Goal: Task Accomplishment & Management: Manage account settings

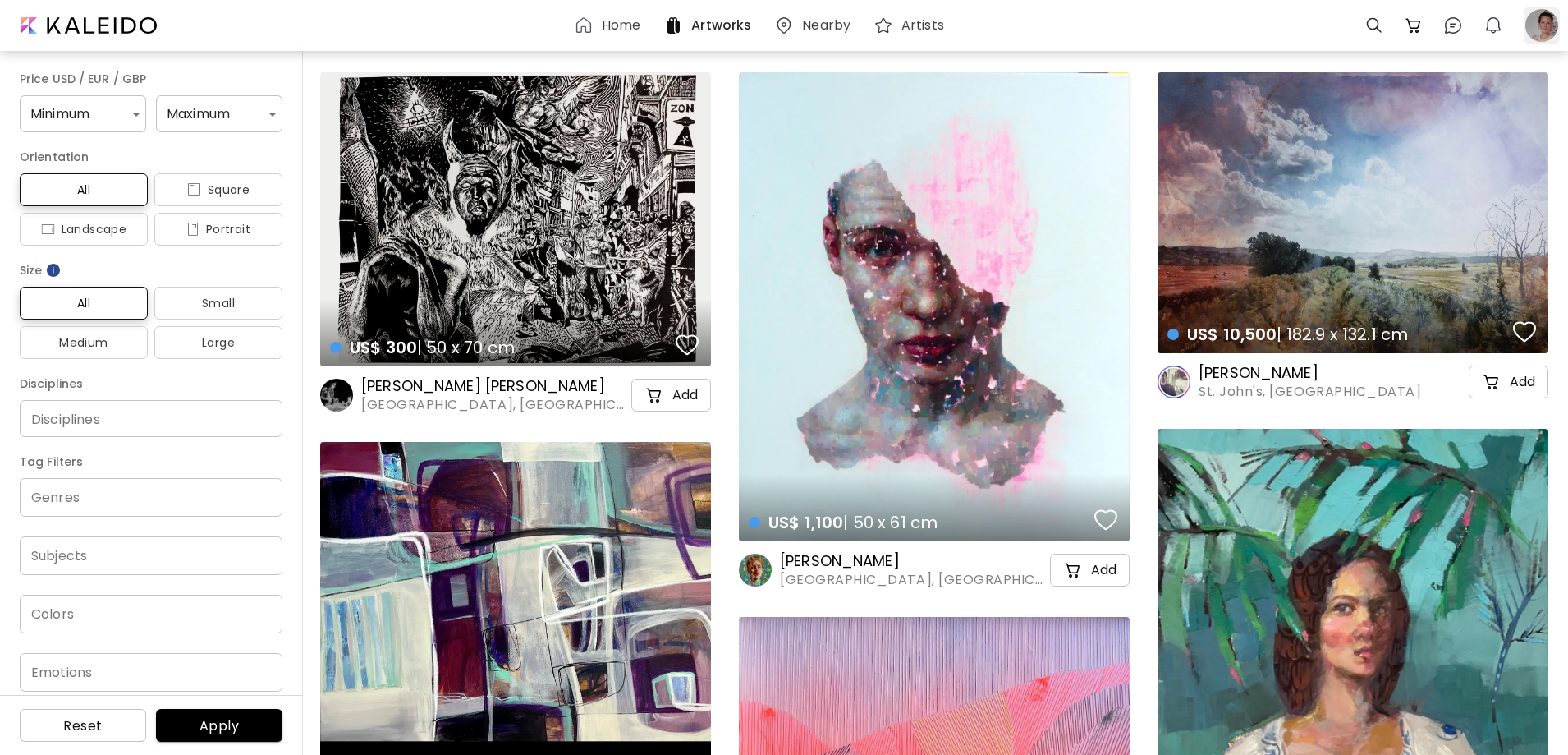
click at [1544, 29] on div at bounding box center [1542, 25] width 36 height 36
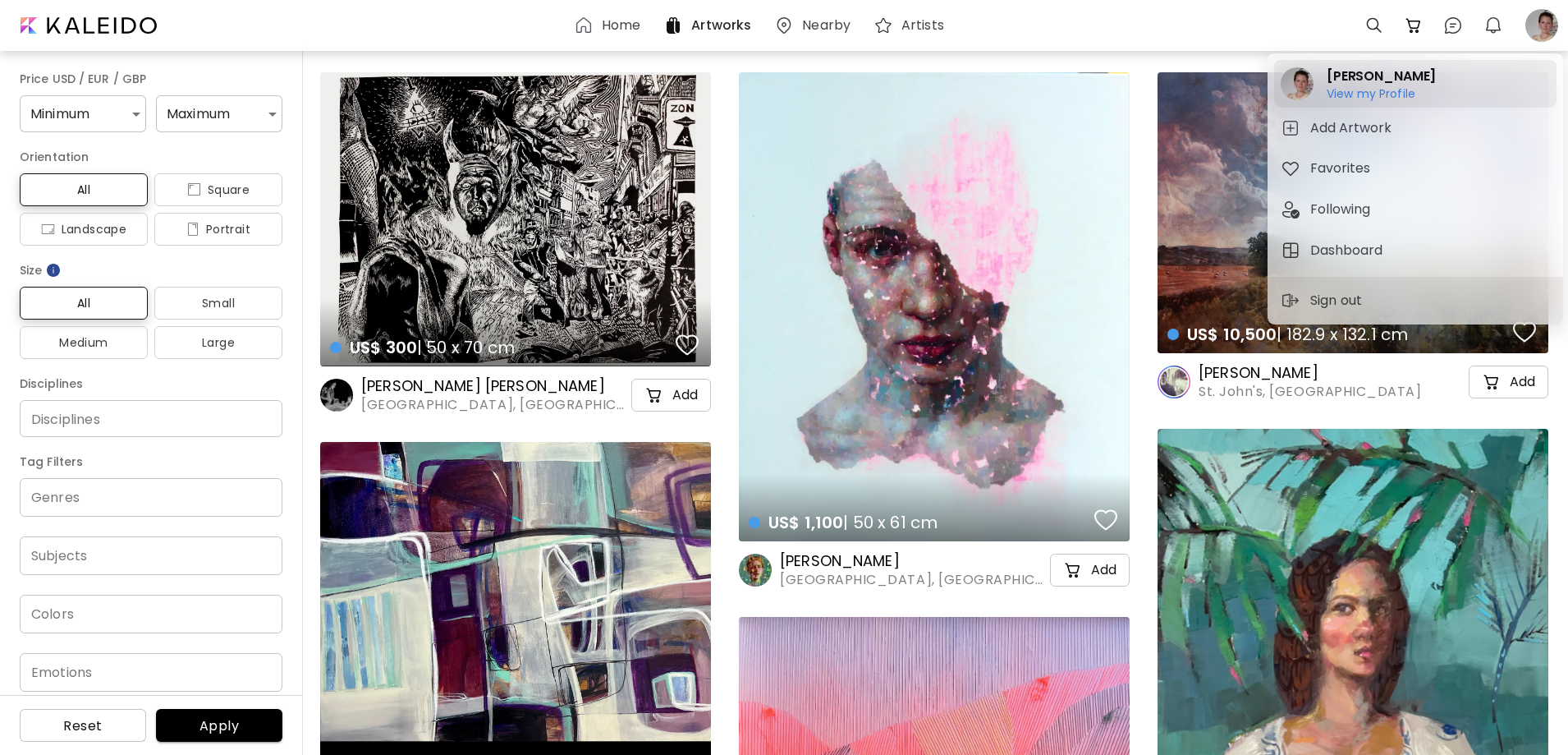
click at [1317, 77] on div "Anja Klynder View my Profile View my Profile" at bounding box center [1415, 83] width 282 height 48
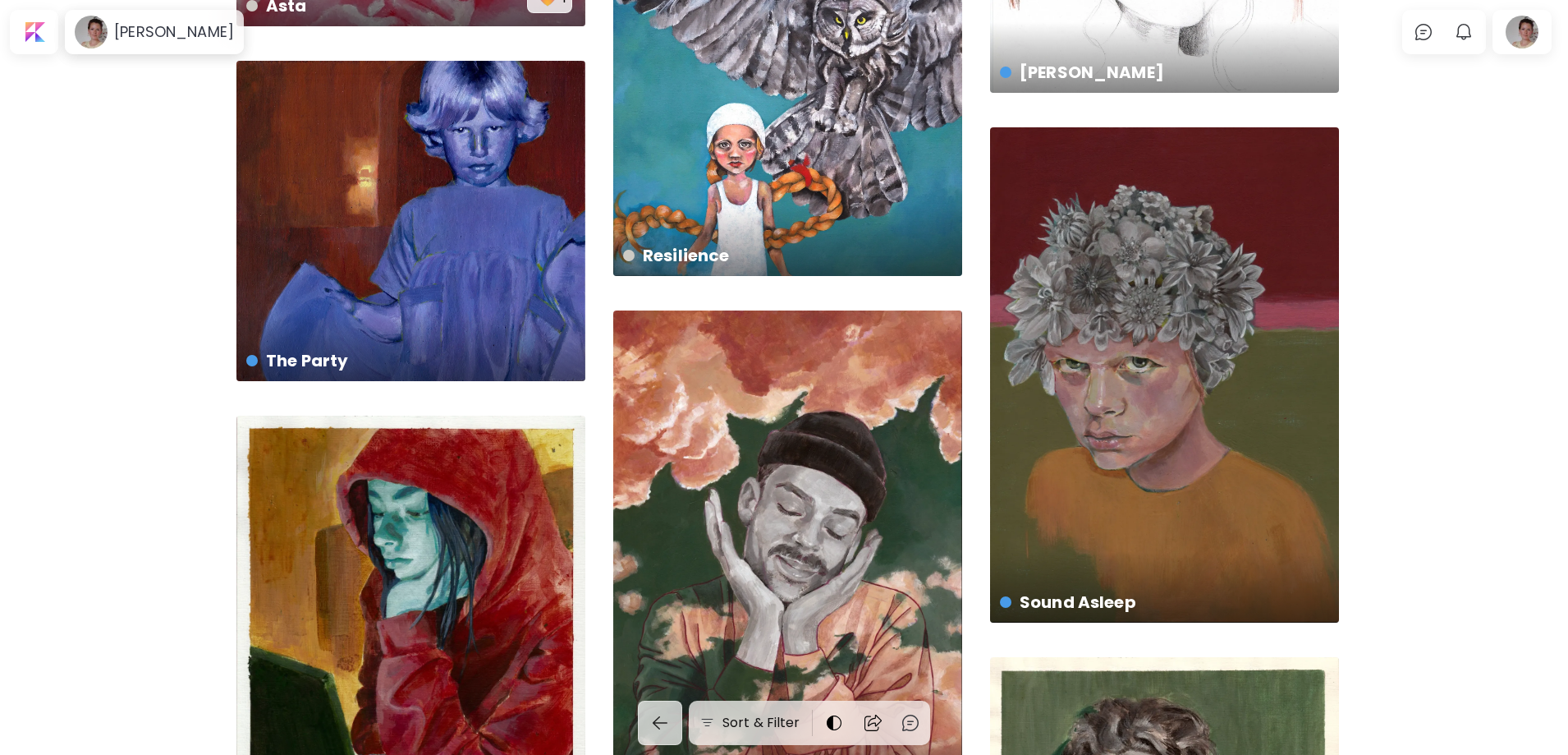
scroll to position [1531, 0]
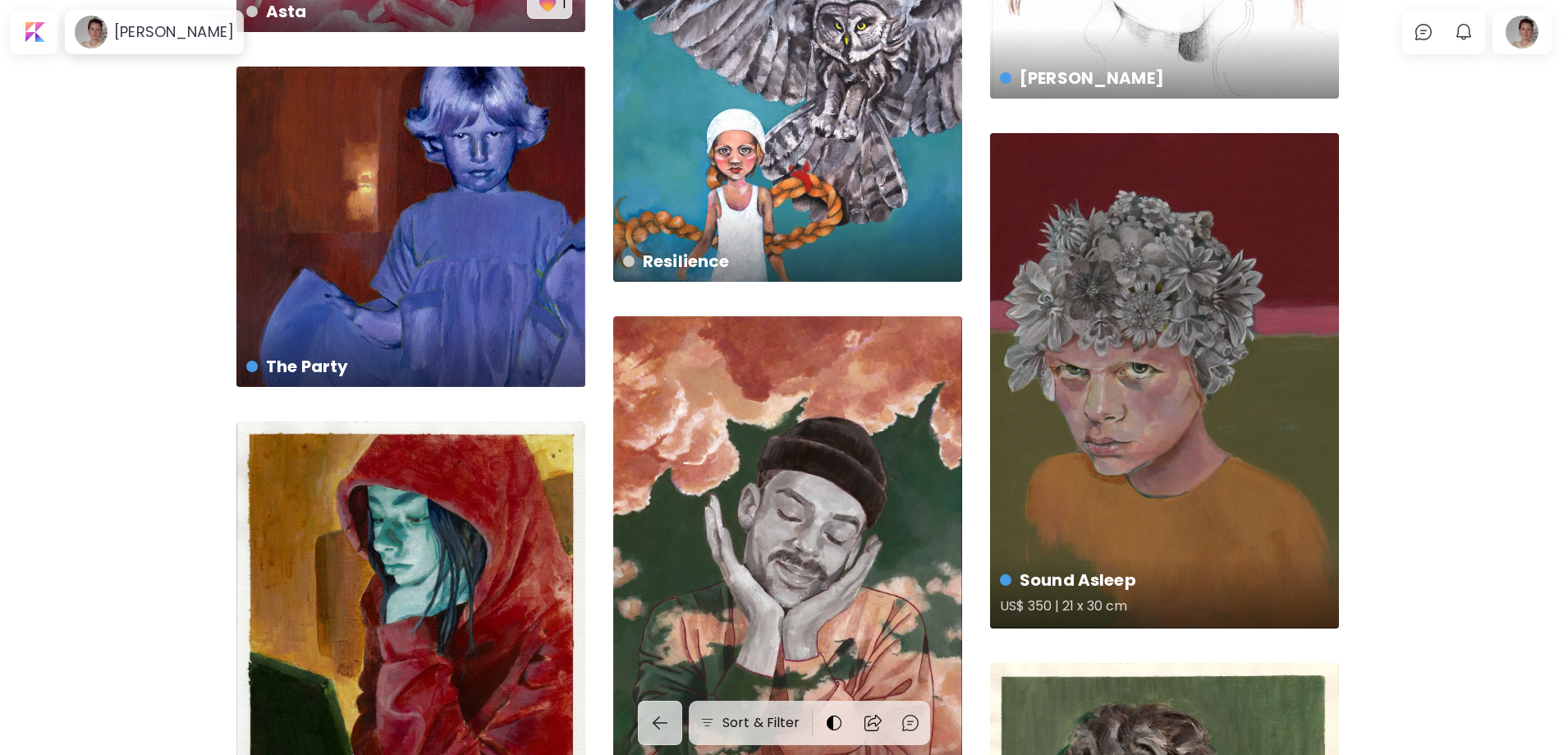
click at [1185, 324] on div "Sound Asleep US$ 350 | 21 x 30 cm" at bounding box center [1164, 381] width 349 height 495
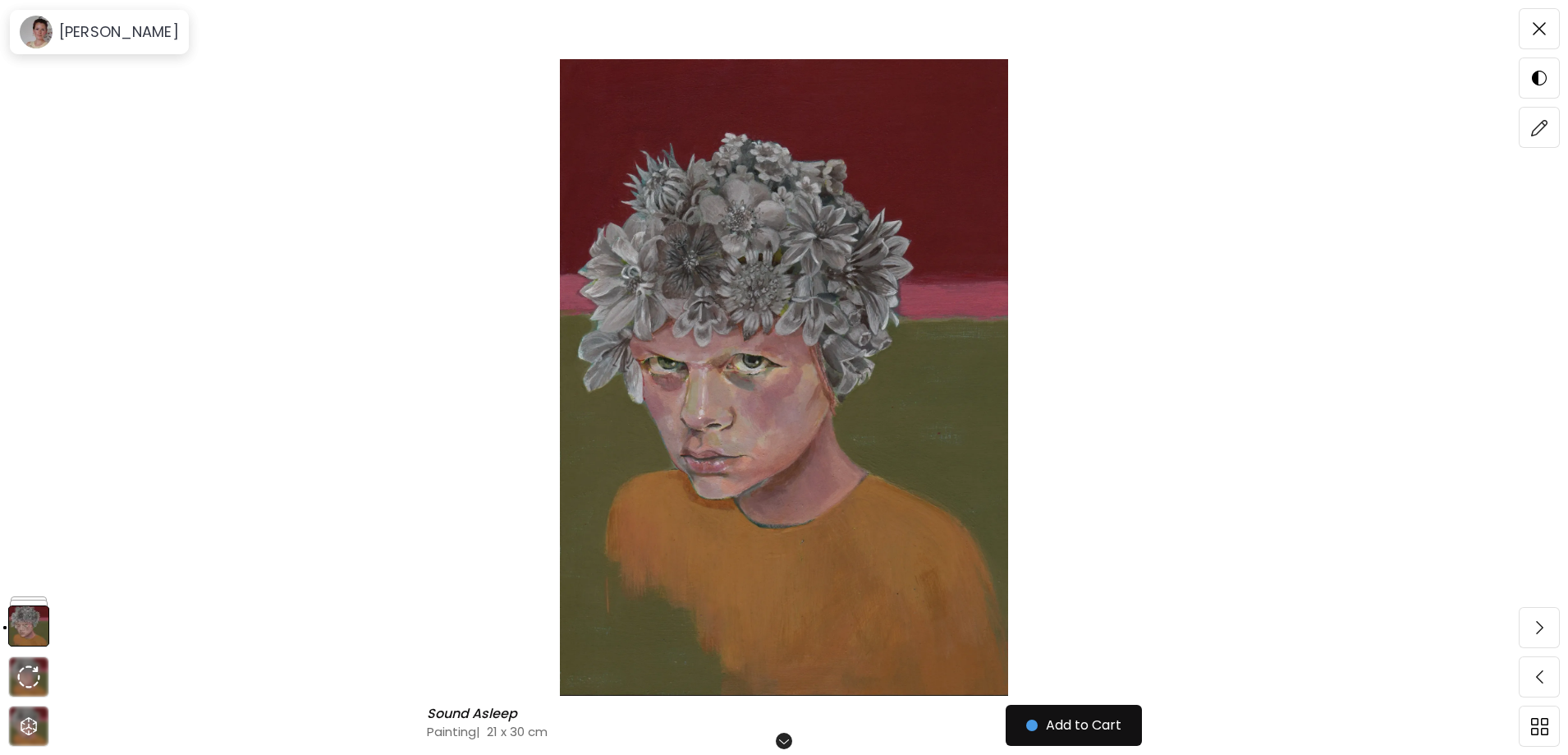
click at [930, 362] on img at bounding box center [784, 378] width 1430 height 637
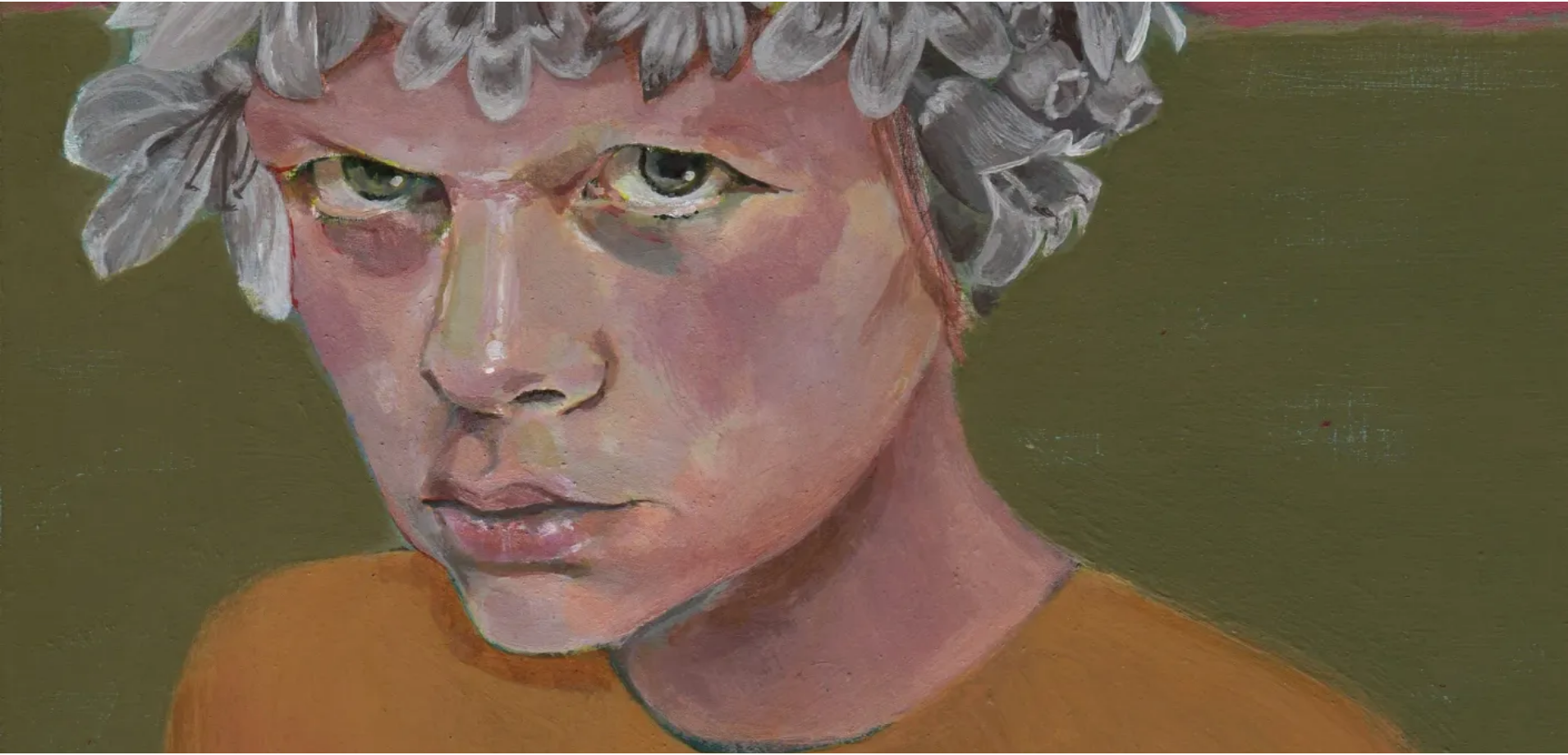
scroll to position [740, 0]
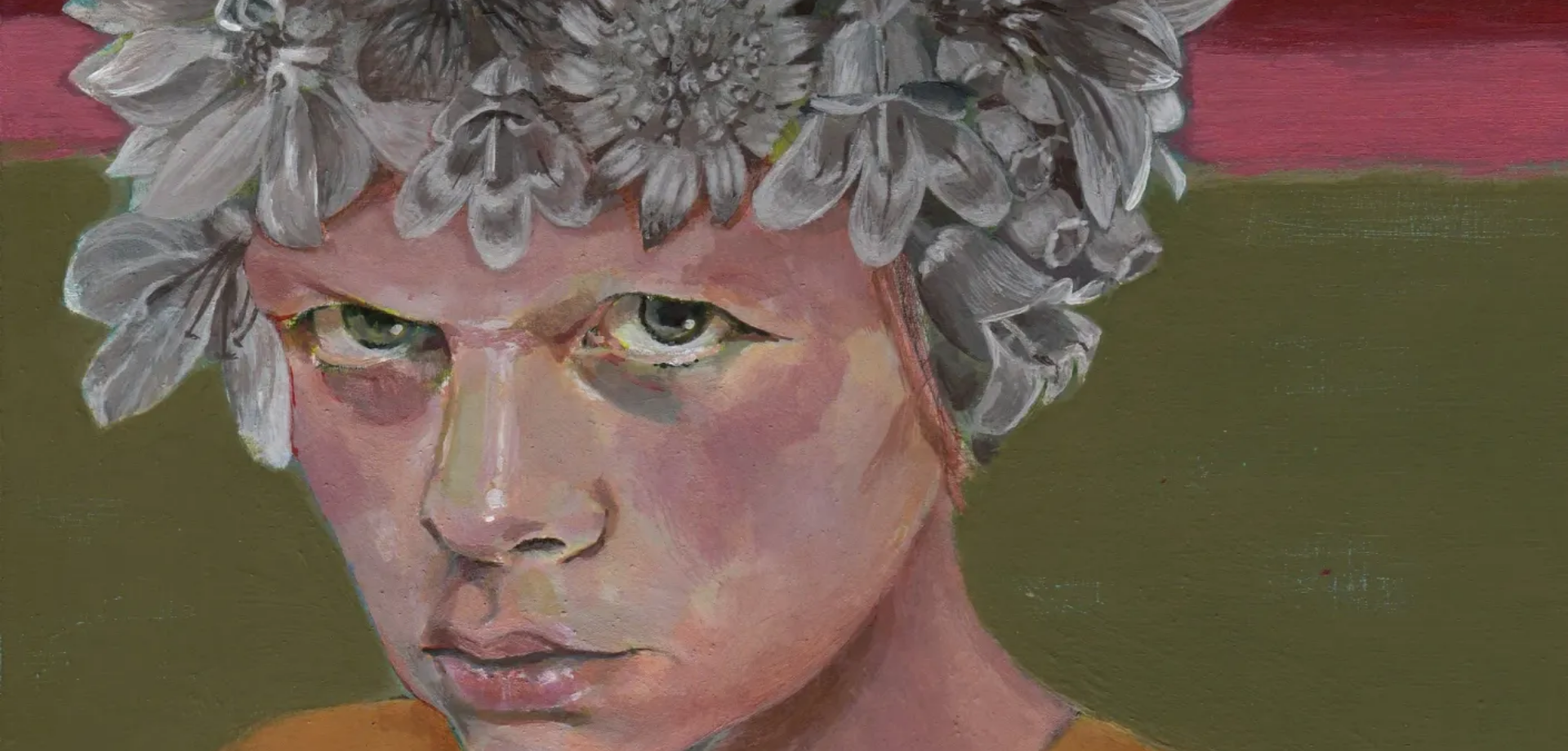
click at [918, 372] on img at bounding box center [784, 376] width 1568 height 2225
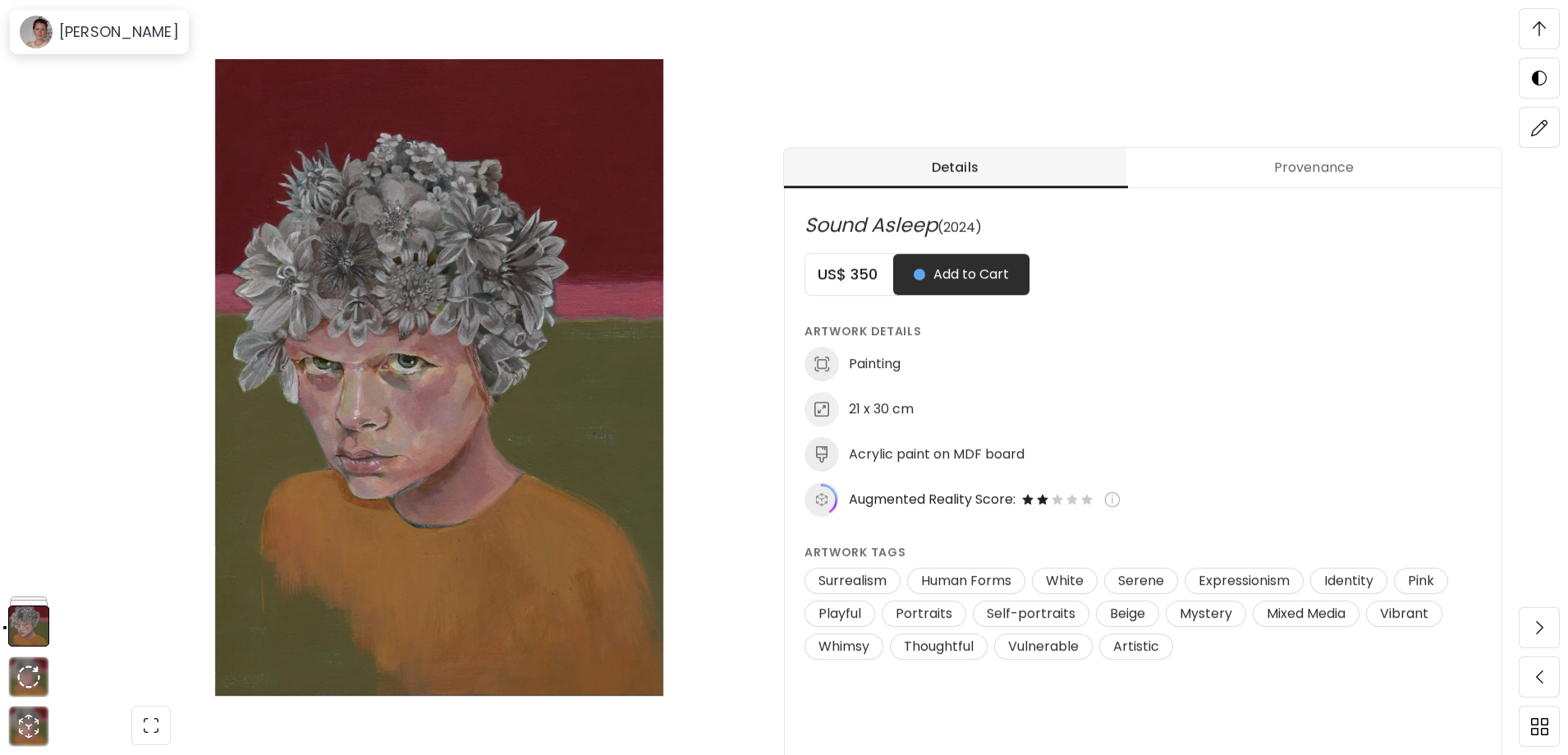
scroll to position [0, 0]
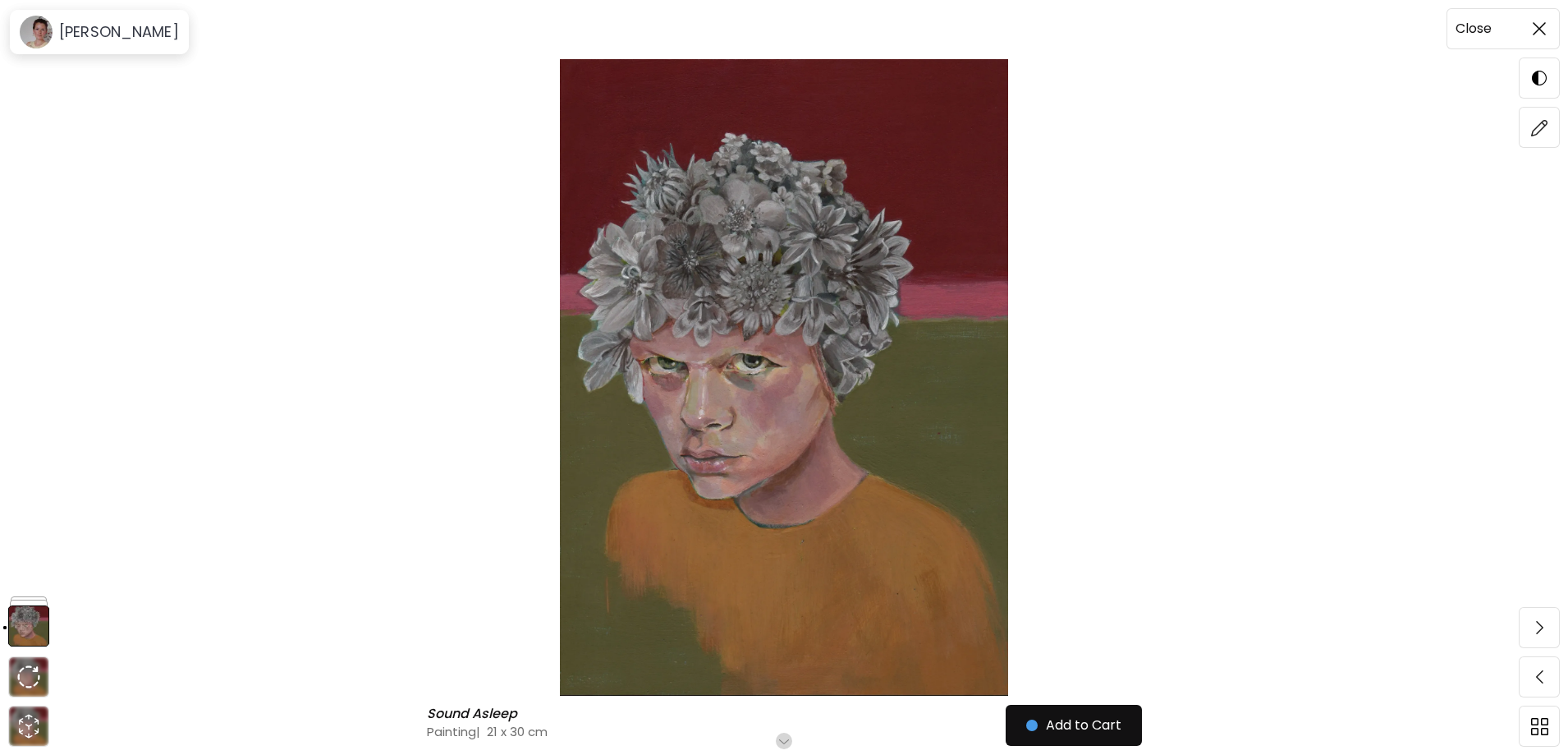
click at [1541, 26] on img at bounding box center [1539, 28] width 13 height 13
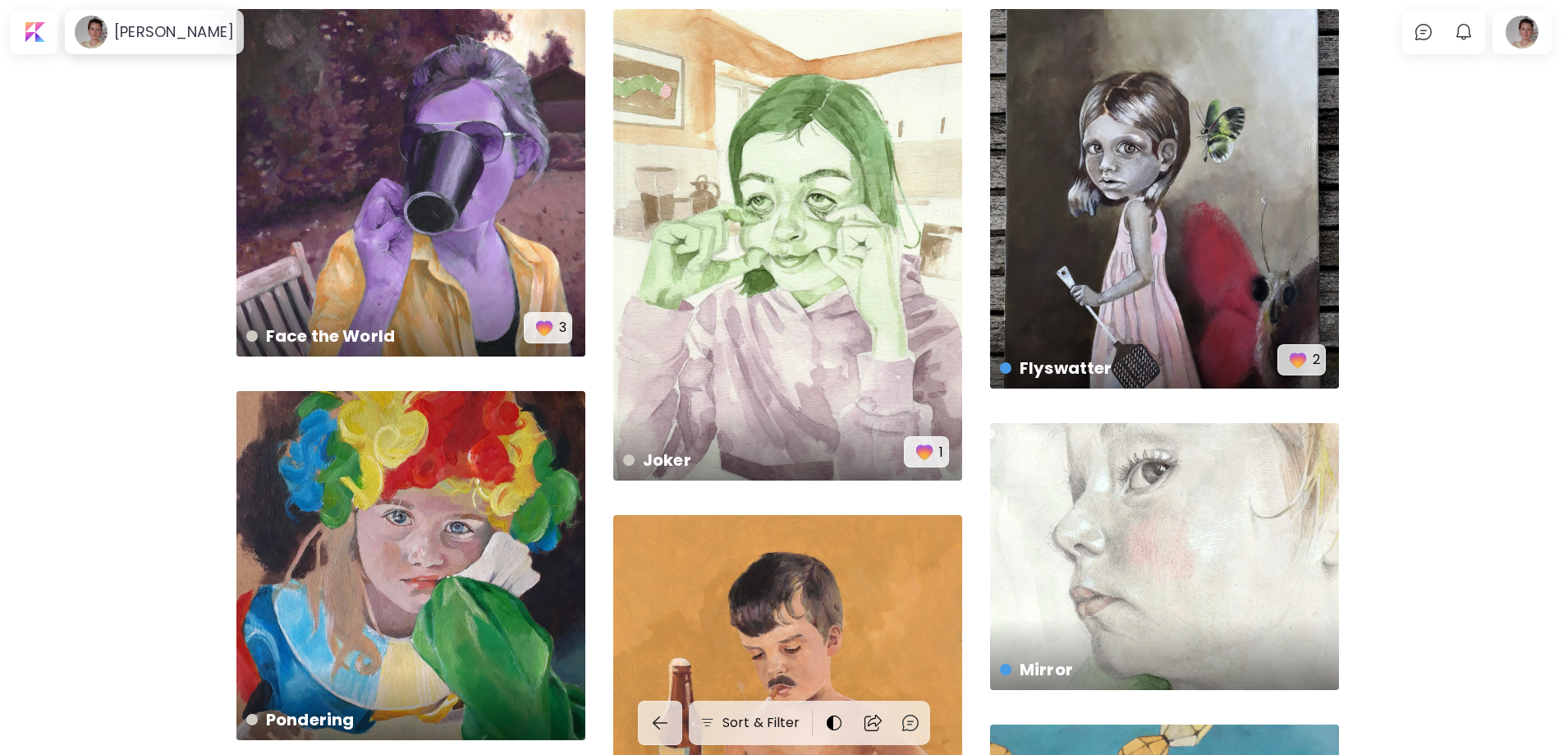
scroll to position [83, 0]
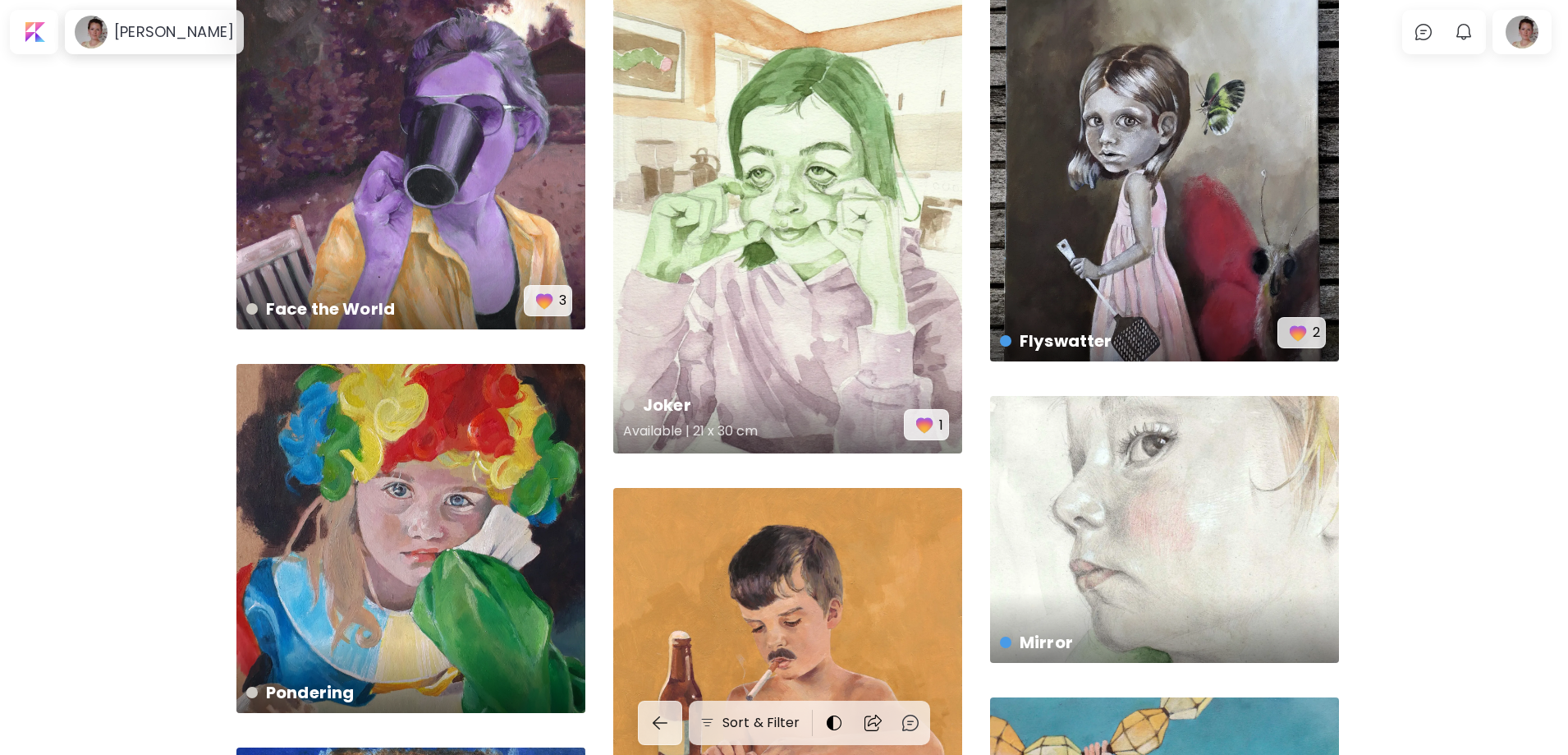
click at [919, 164] on div "Joker Available | 21 x 30 cm 1" at bounding box center [787, 218] width 349 height 472
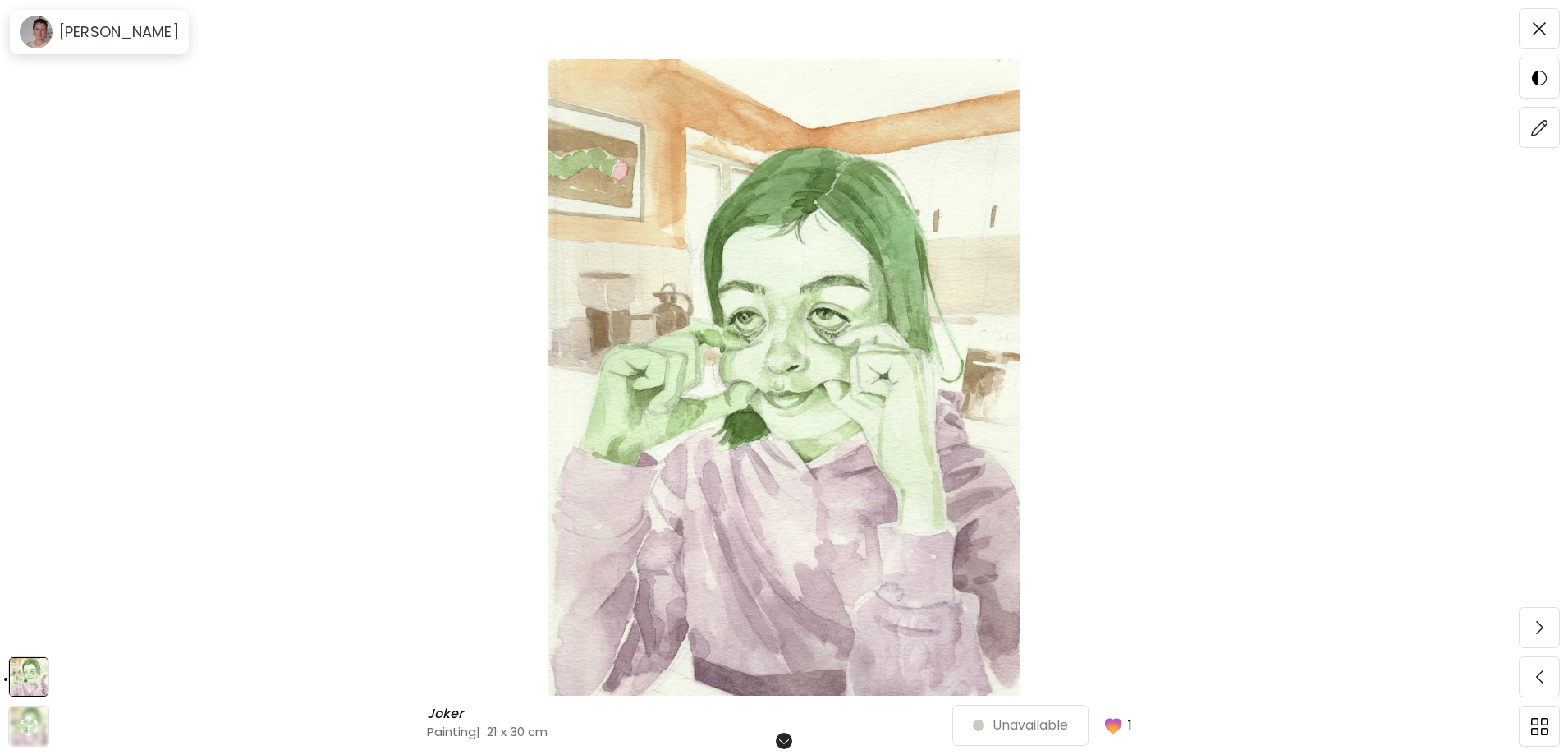
click at [816, 327] on img at bounding box center [784, 378] width 1430 height 637
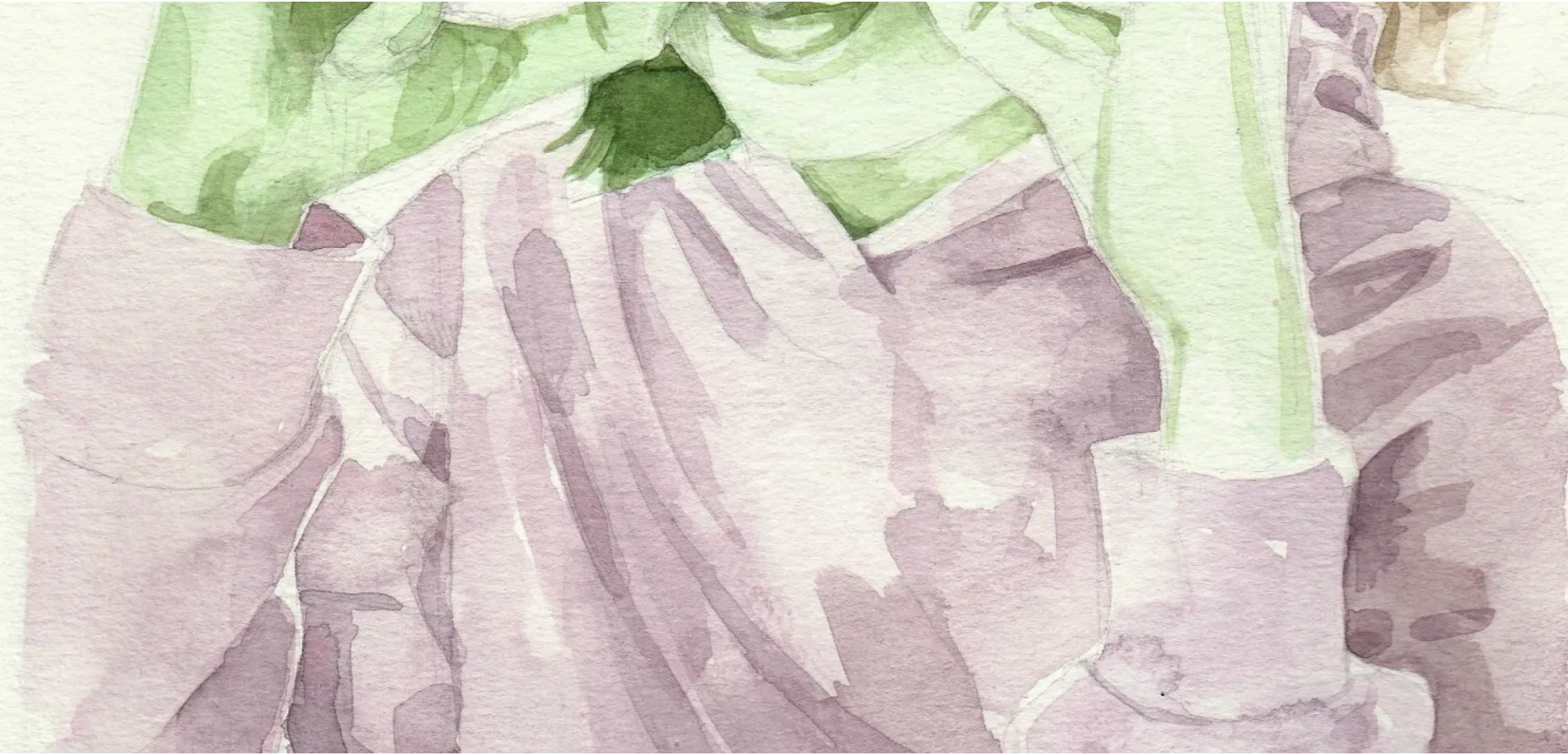
scroll to position [1151, 0]
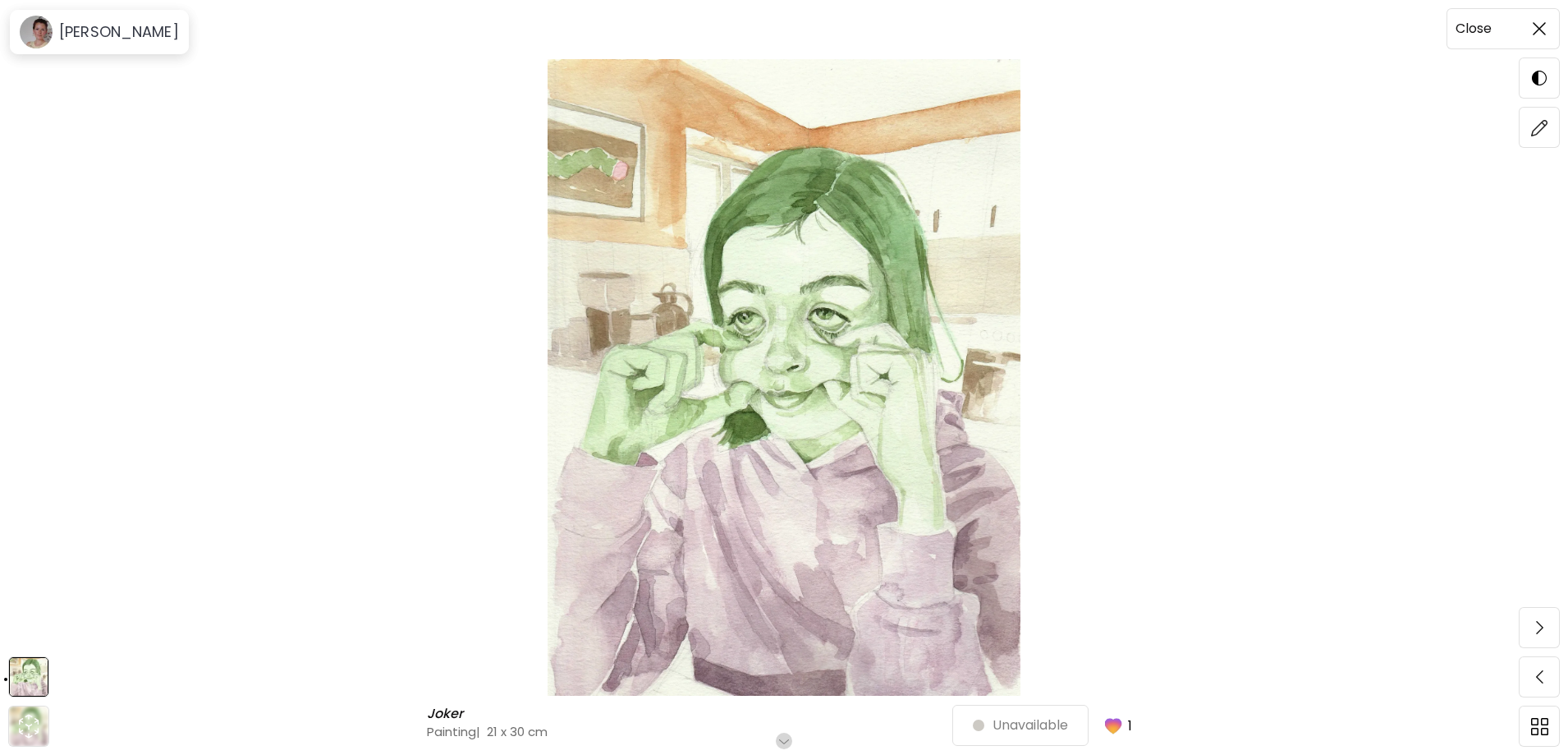
click at [1534, 34] on img at bounding box center [1539, 28] width 13 height 13
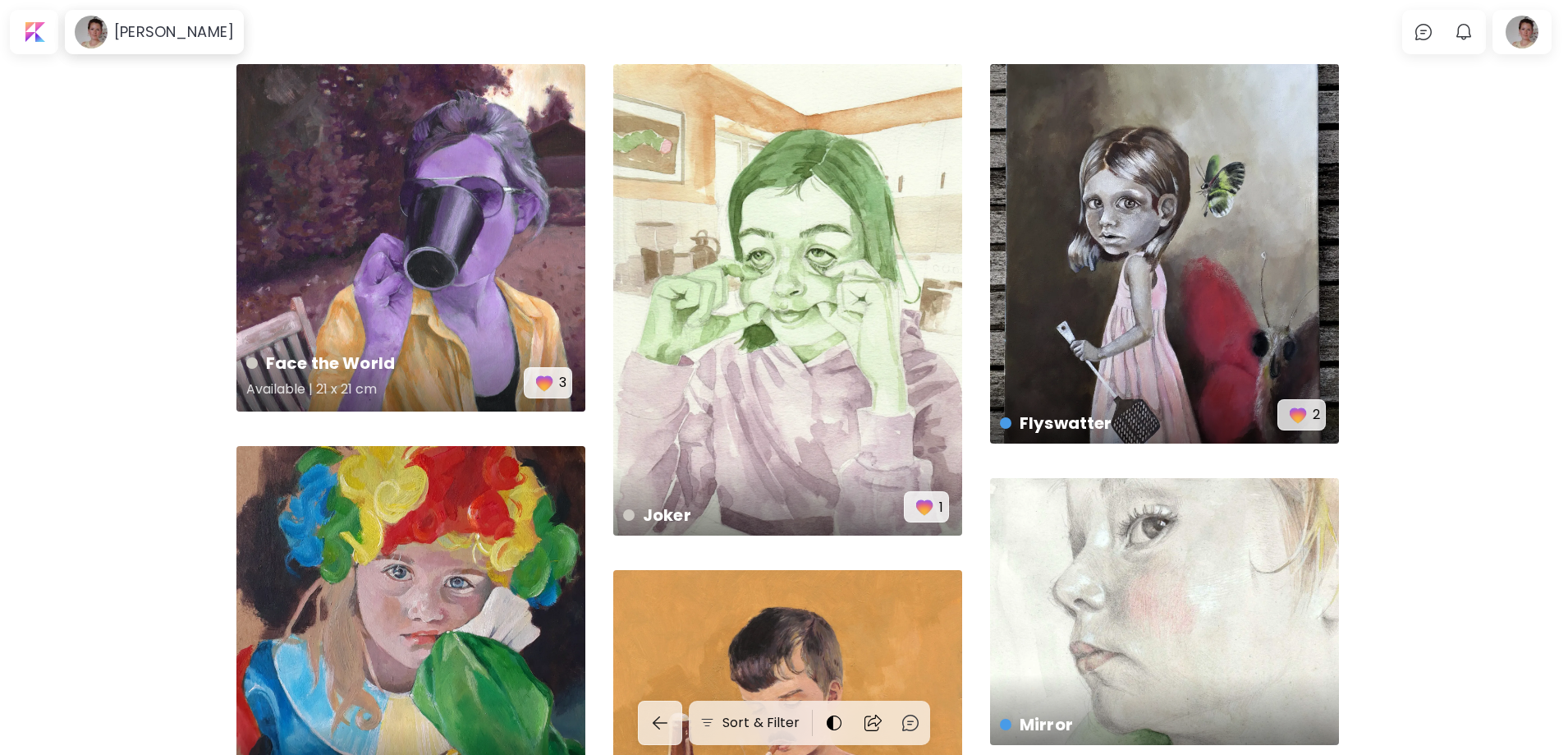
click at [450, 204] on div "Face the World Available | 21 x 21 cm 3" at bounding box center [411, 238] width 349 height 348
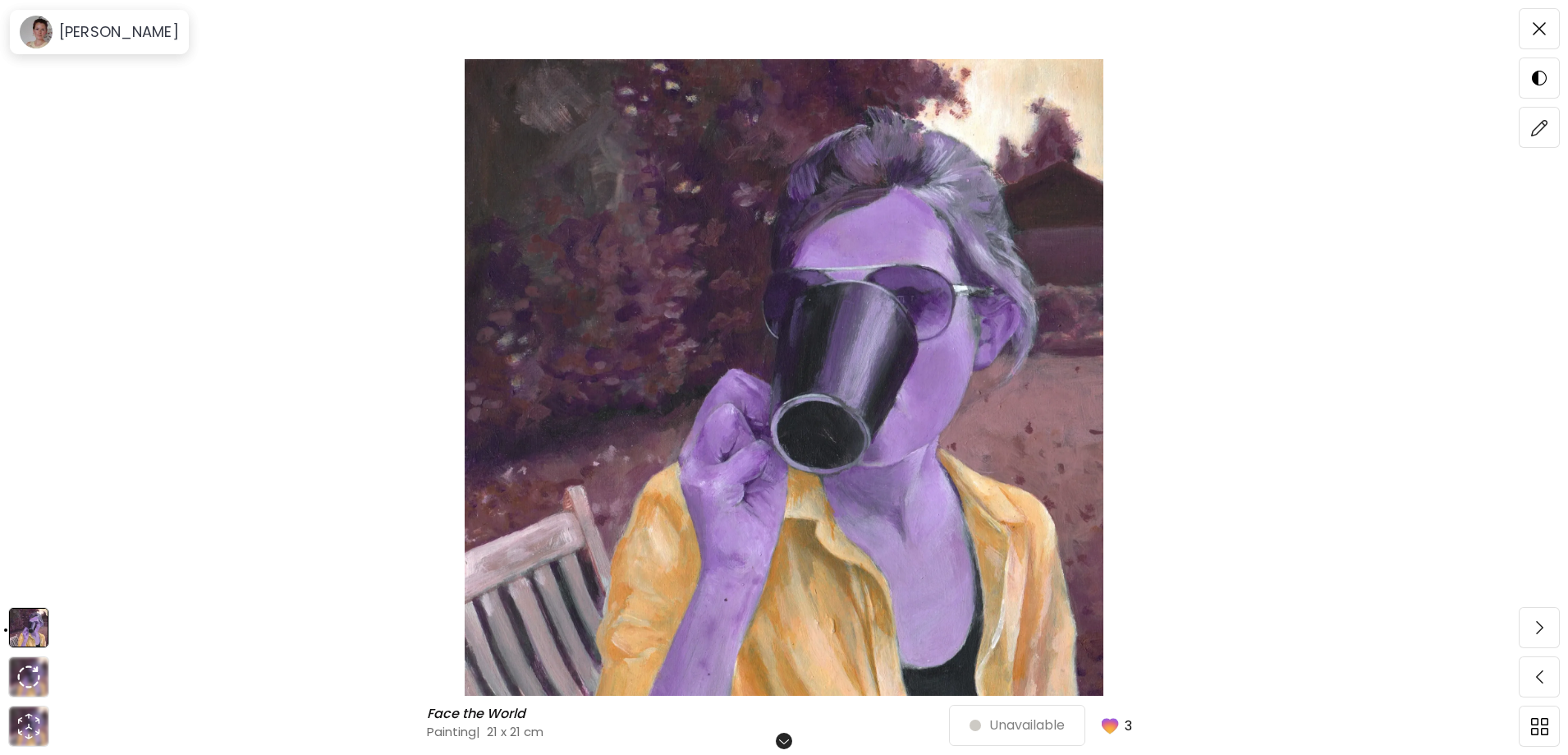
click at [891, 301] on img at bounding box center [784, 378] width 1430 height 637
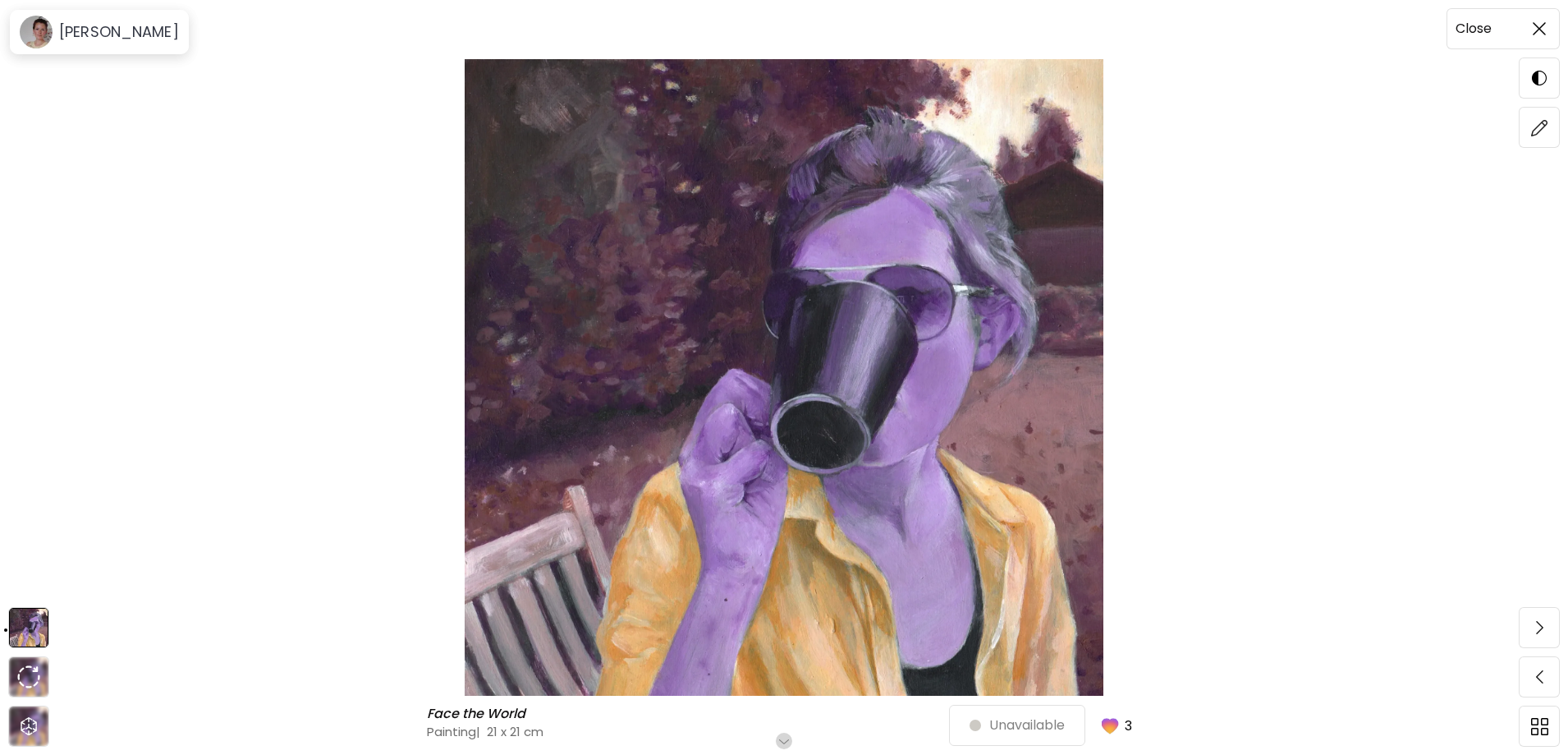
click at [1547, 27] on span at bounding box center [1540, 29] width 34 height 34
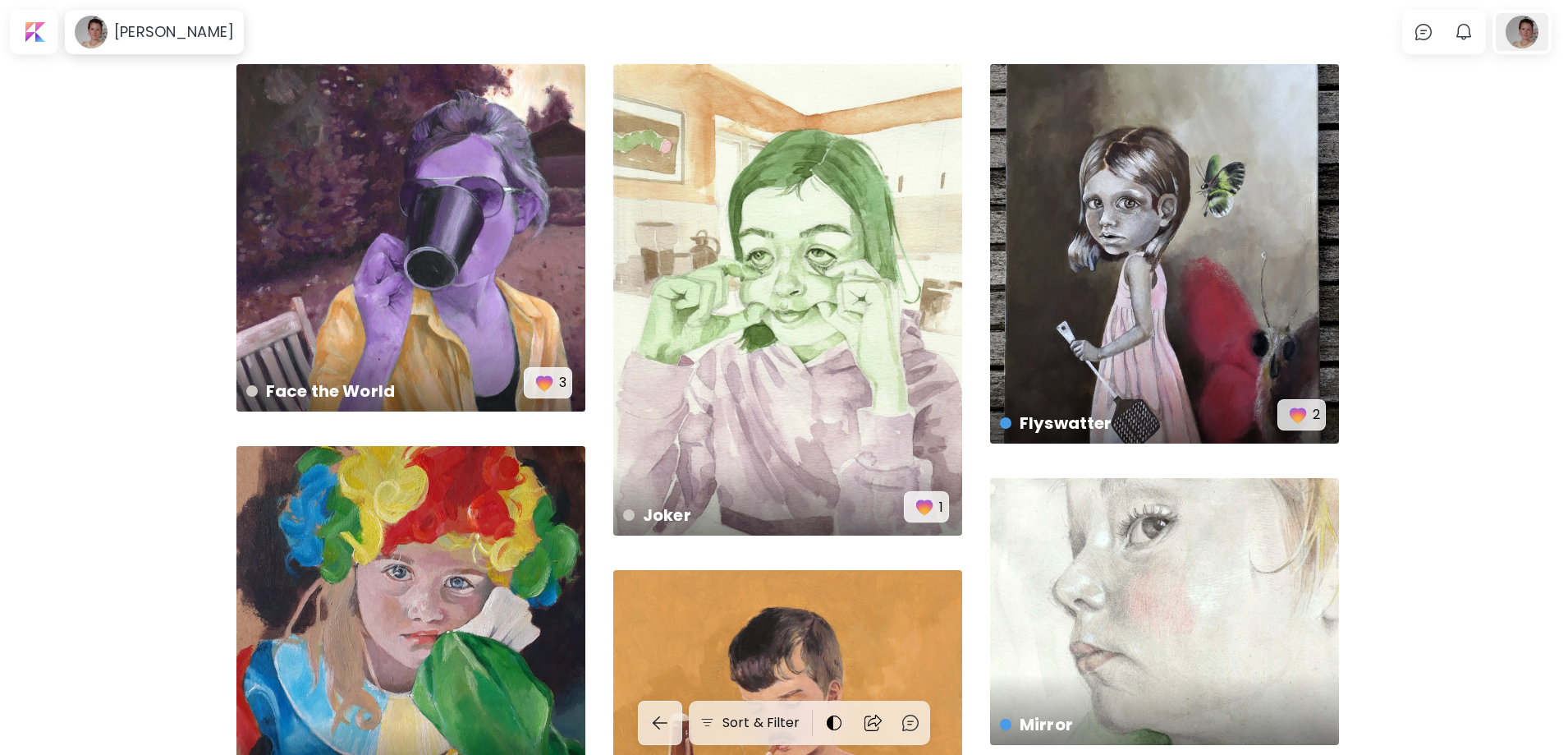
click at [1539, 34] on div at bounding box center [1523, 32] width 53 height 38
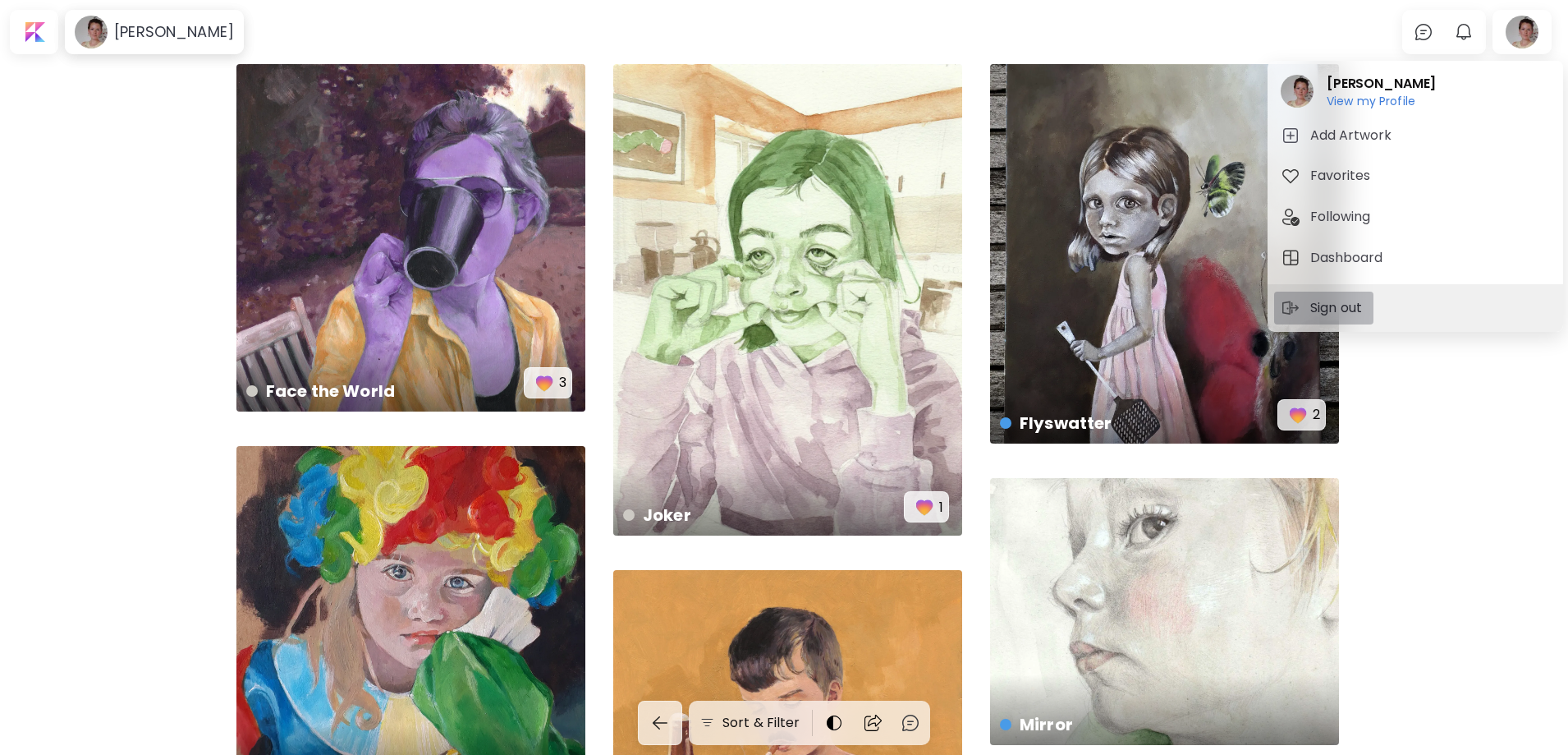
click at [1343, 317] on p "Sign out" at bounding box center [1339, 309] width 56 height 20
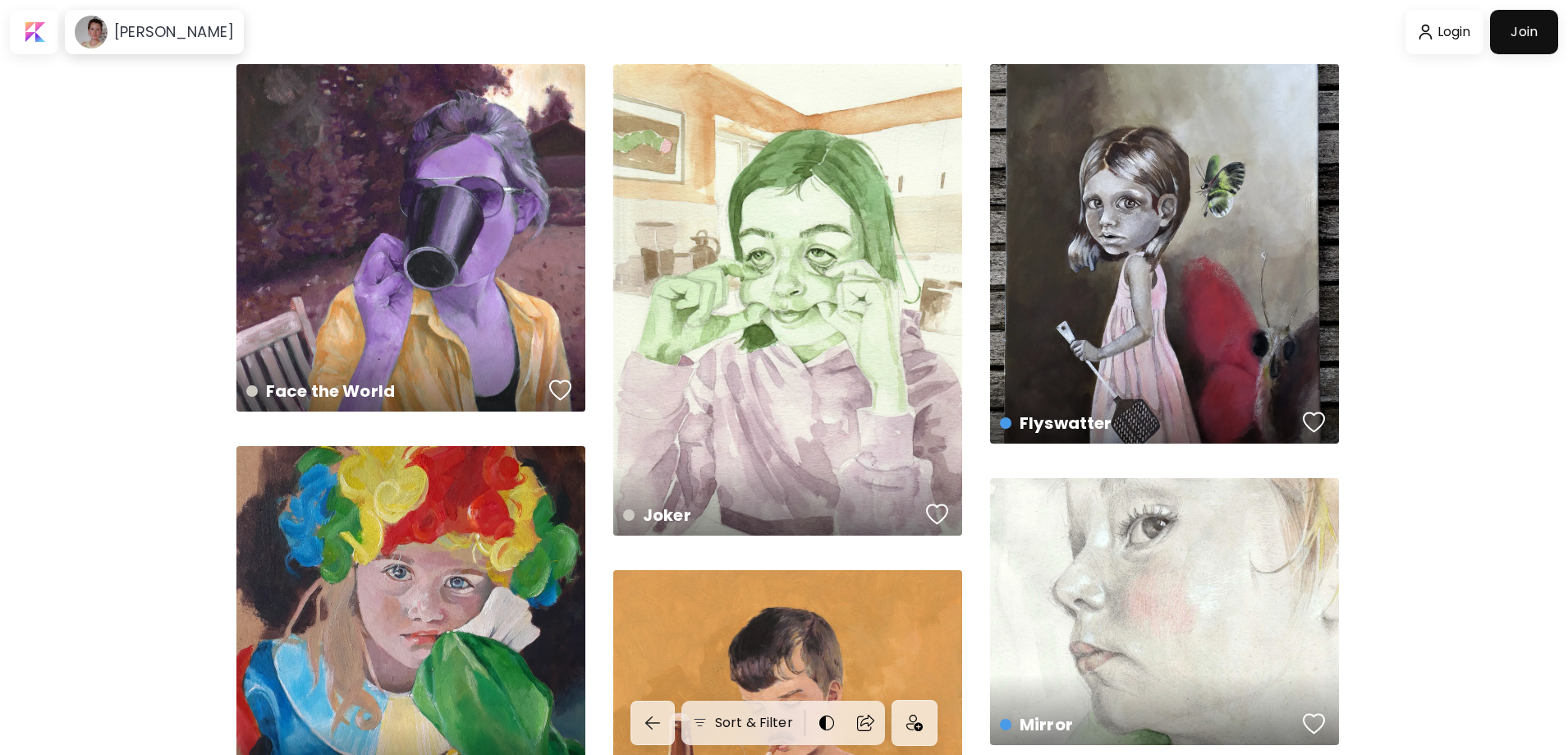
click at [384, 212] on div "Face the World Available | 21 x 21 cm" at bounding box center [411, 238] width 349 height 348
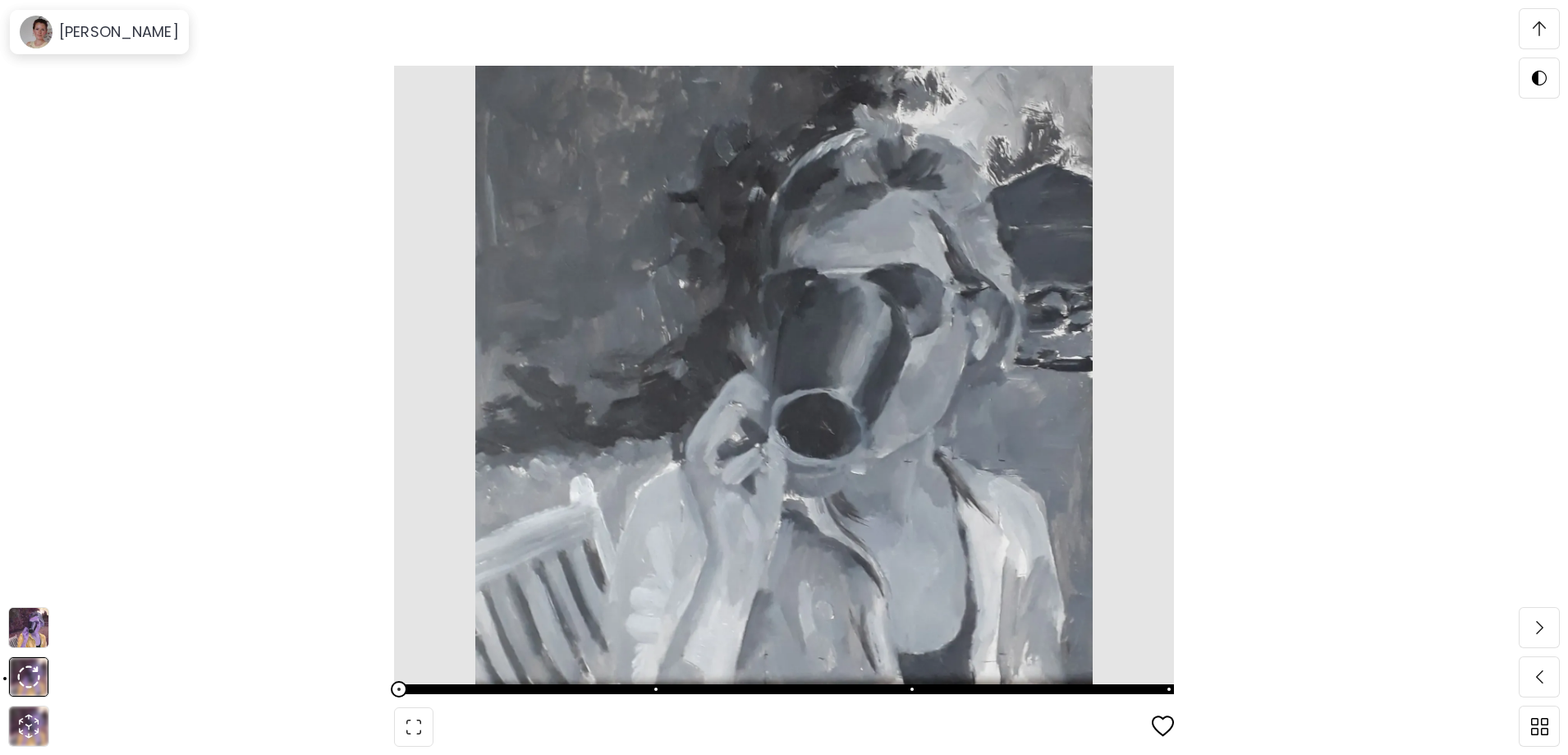
scroll to position [2136, 0]
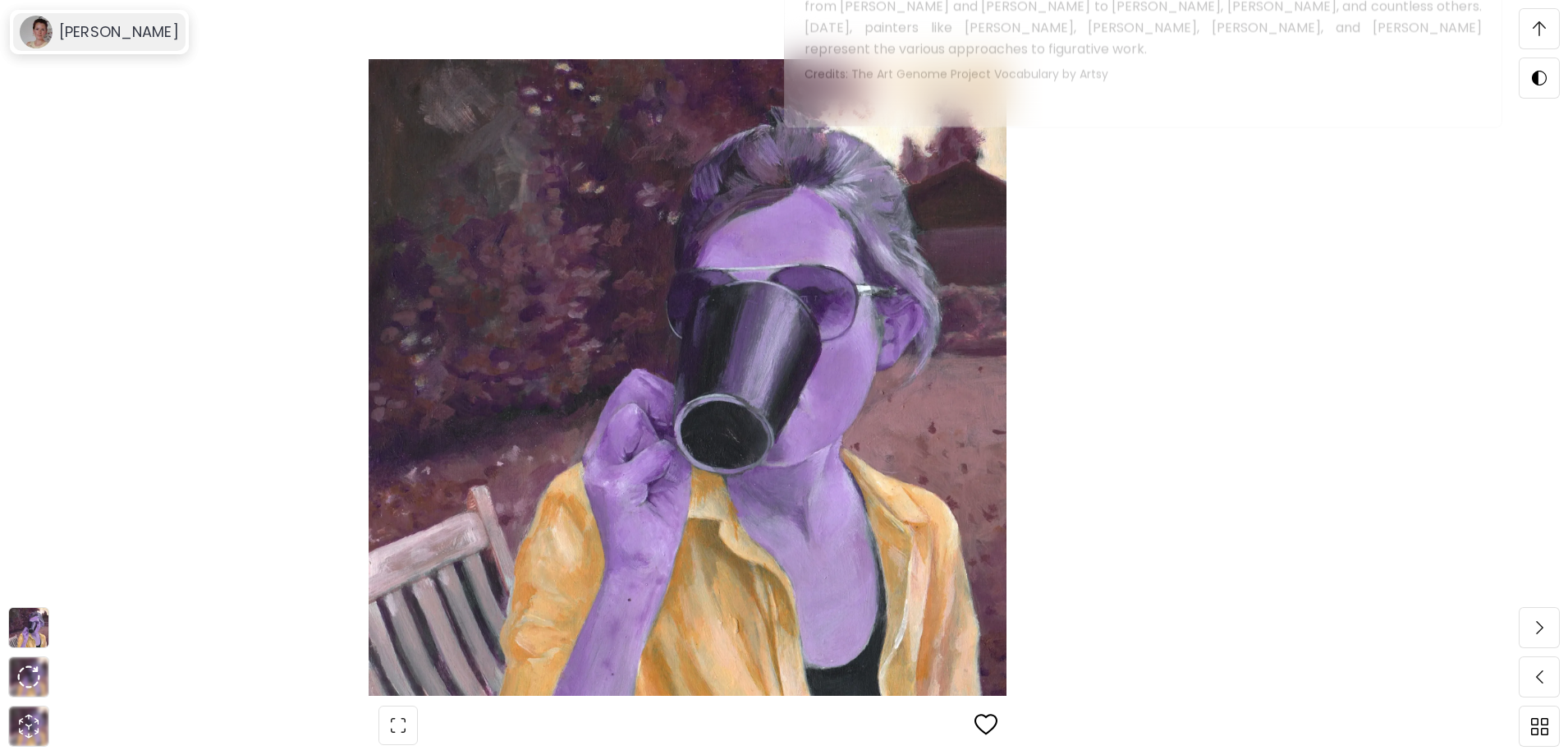
click at [107, 46] on div "[PERSON_NAME]" at bounding box center [99, 32] width 172 height 38
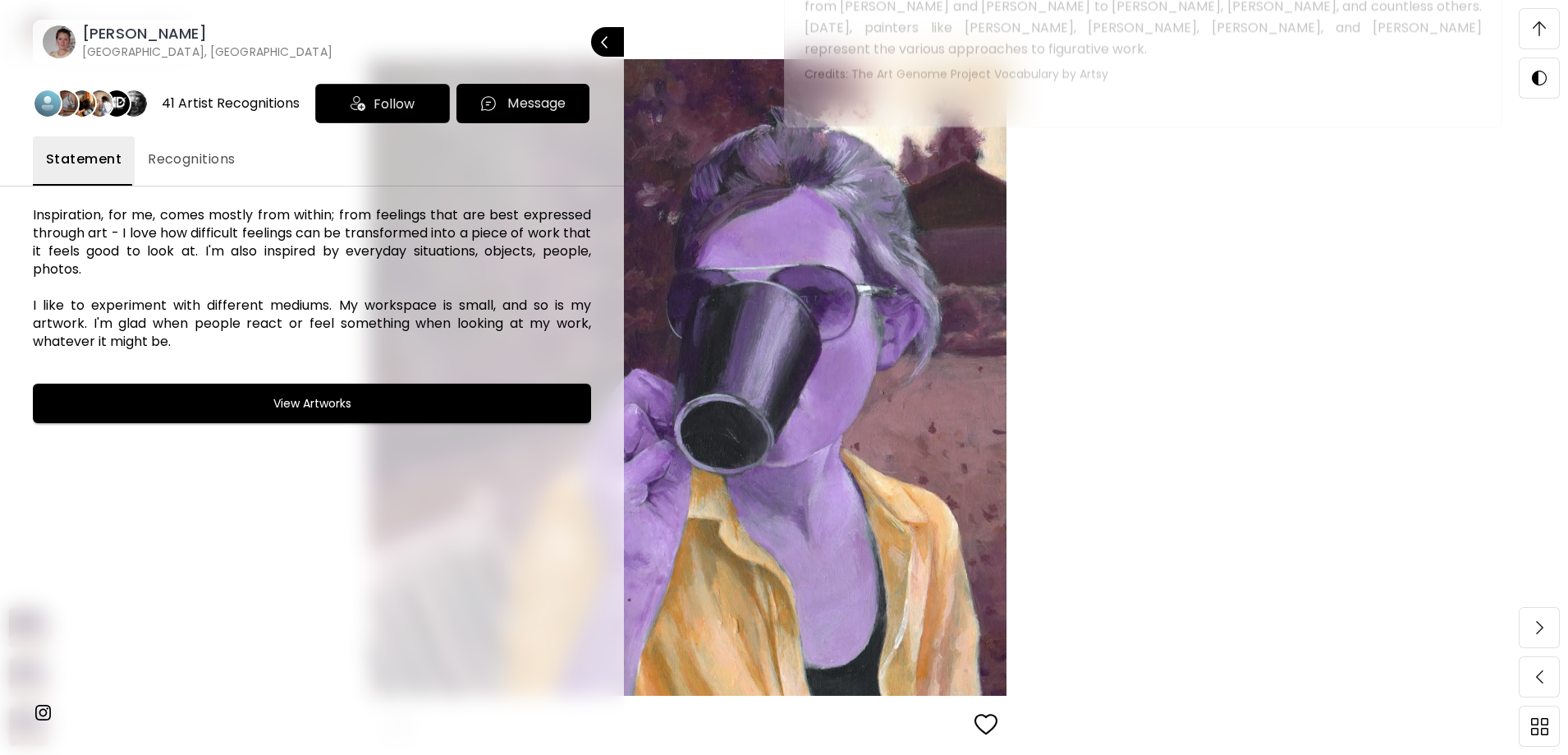
click at [617, 40] on button "Close" at bounding box center [608, 42] width 33 height 30
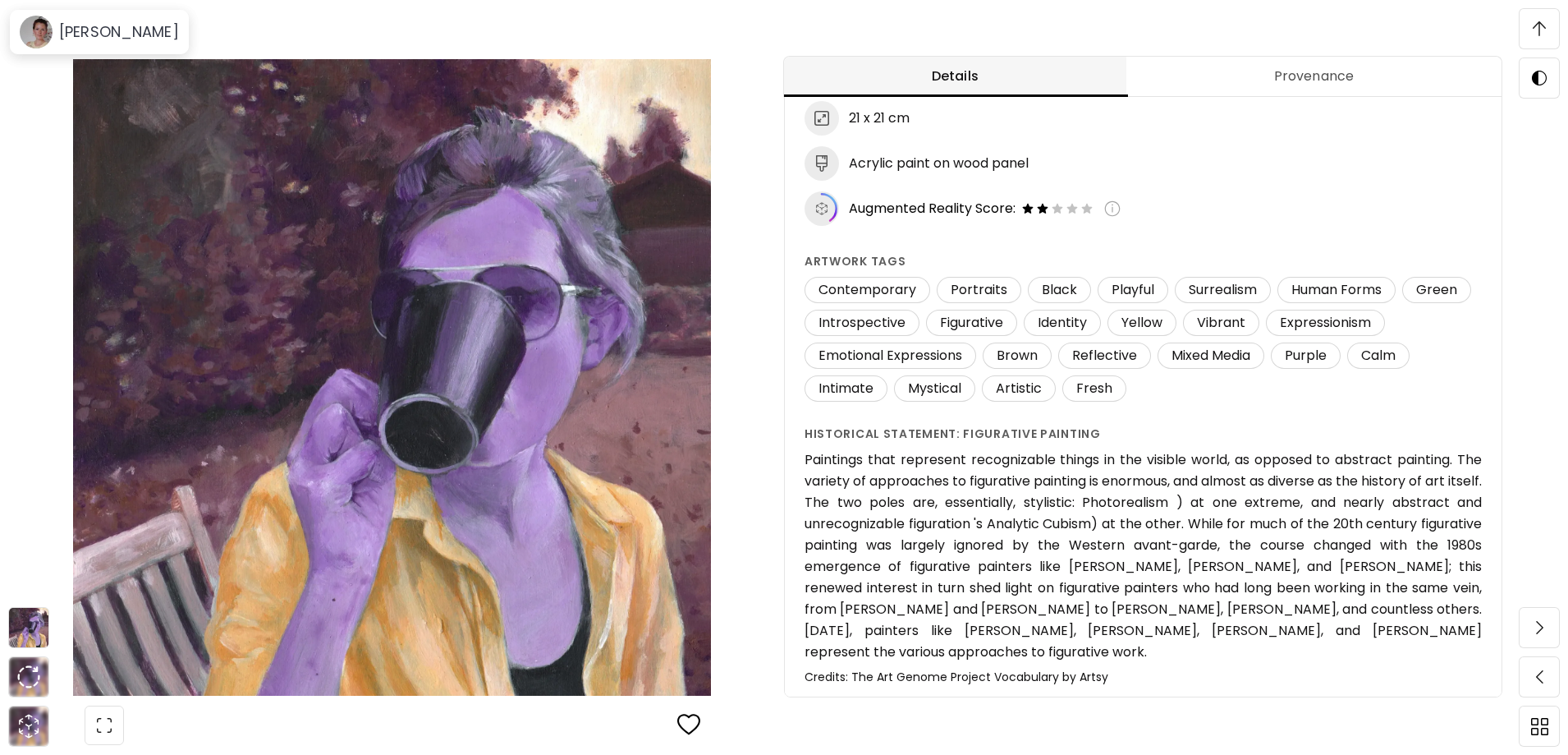
scroll to position [194, 0]
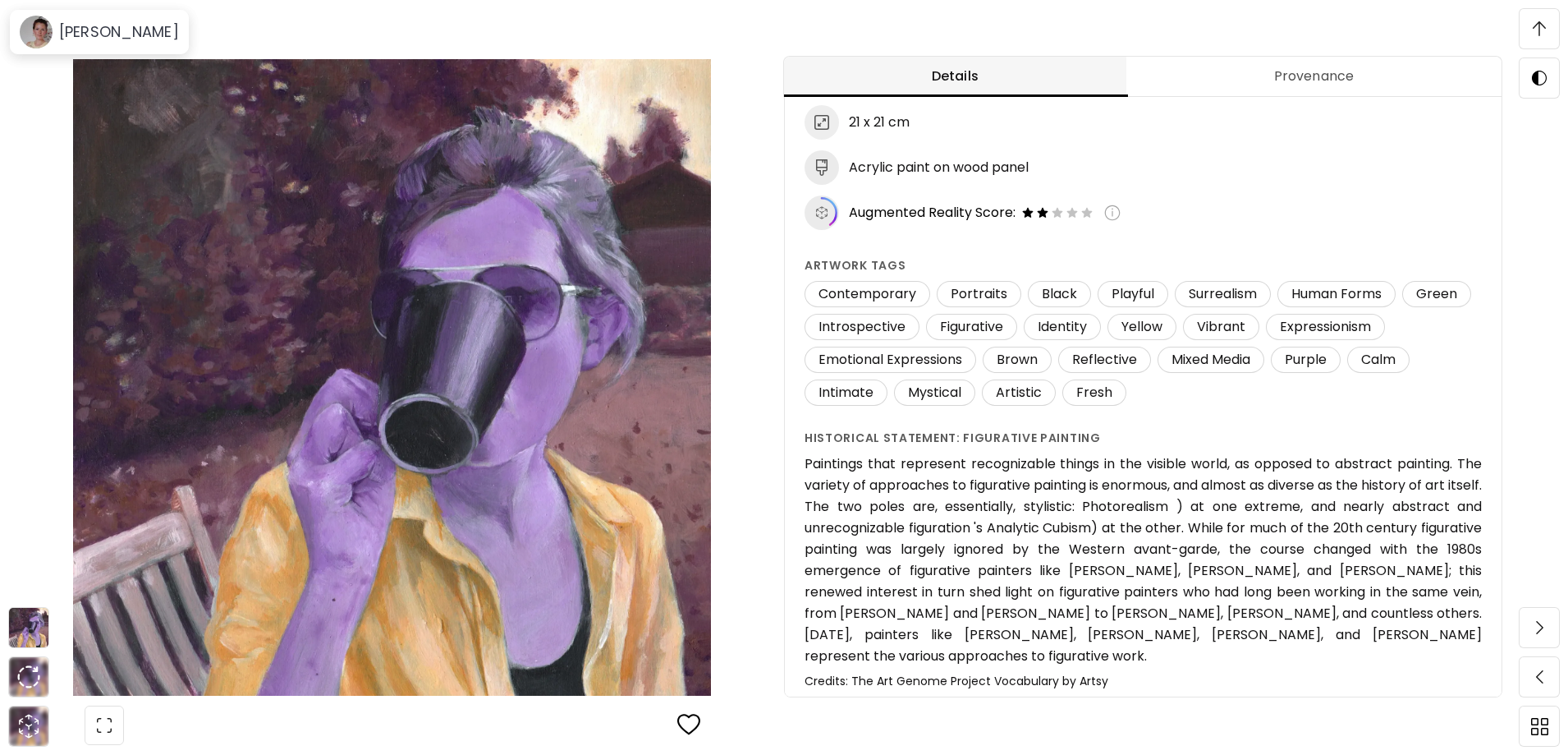
click at [1308, 63] on button "Provenance" at bounding box center [1314, 76] width 375 height 40
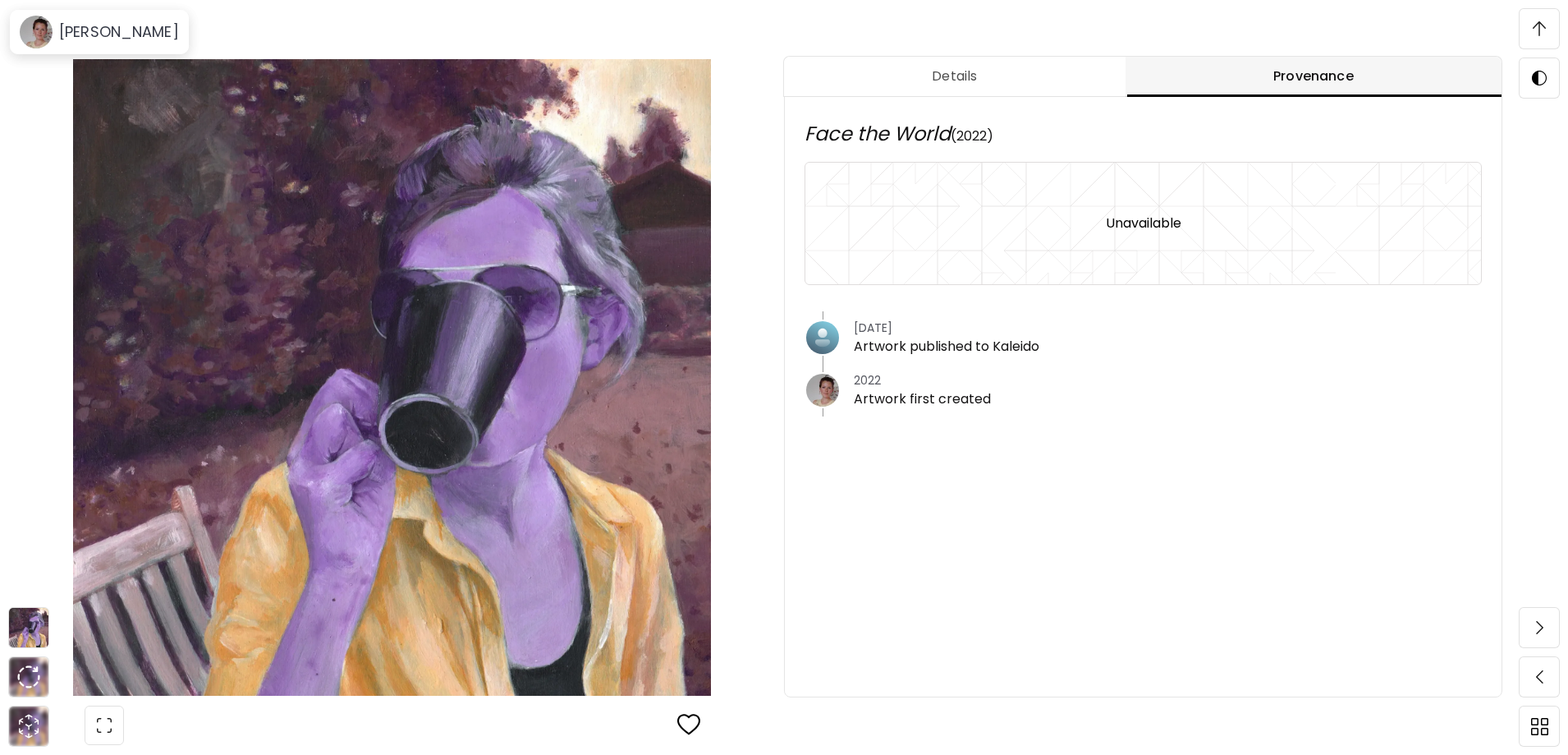
scroll to position [0, 0]
click at [45, 19] on image at bounding box center [36, 32] width 33 height 33
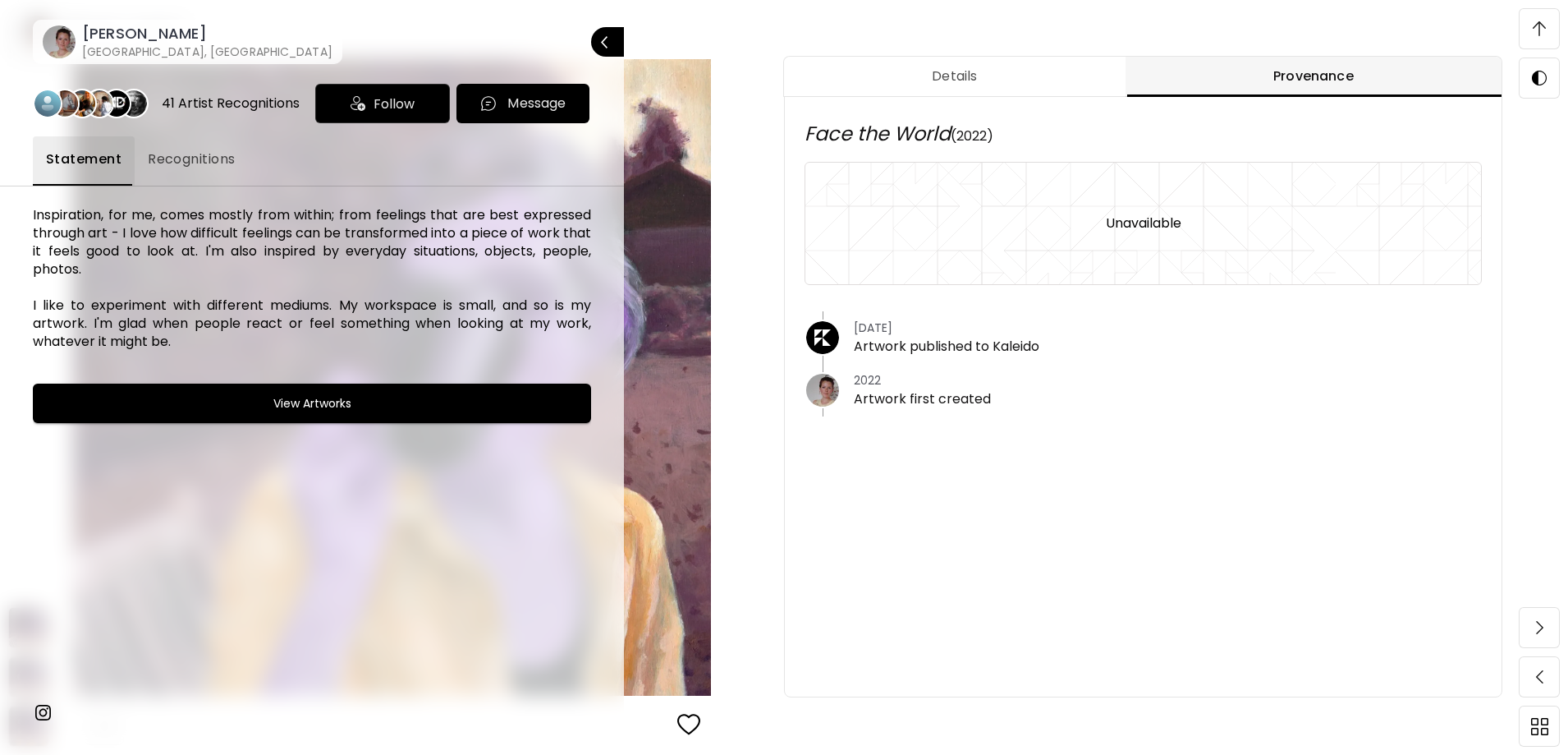
click at [628, 39] on p "Close" at bounding box center [628, 42] width 0 height 12
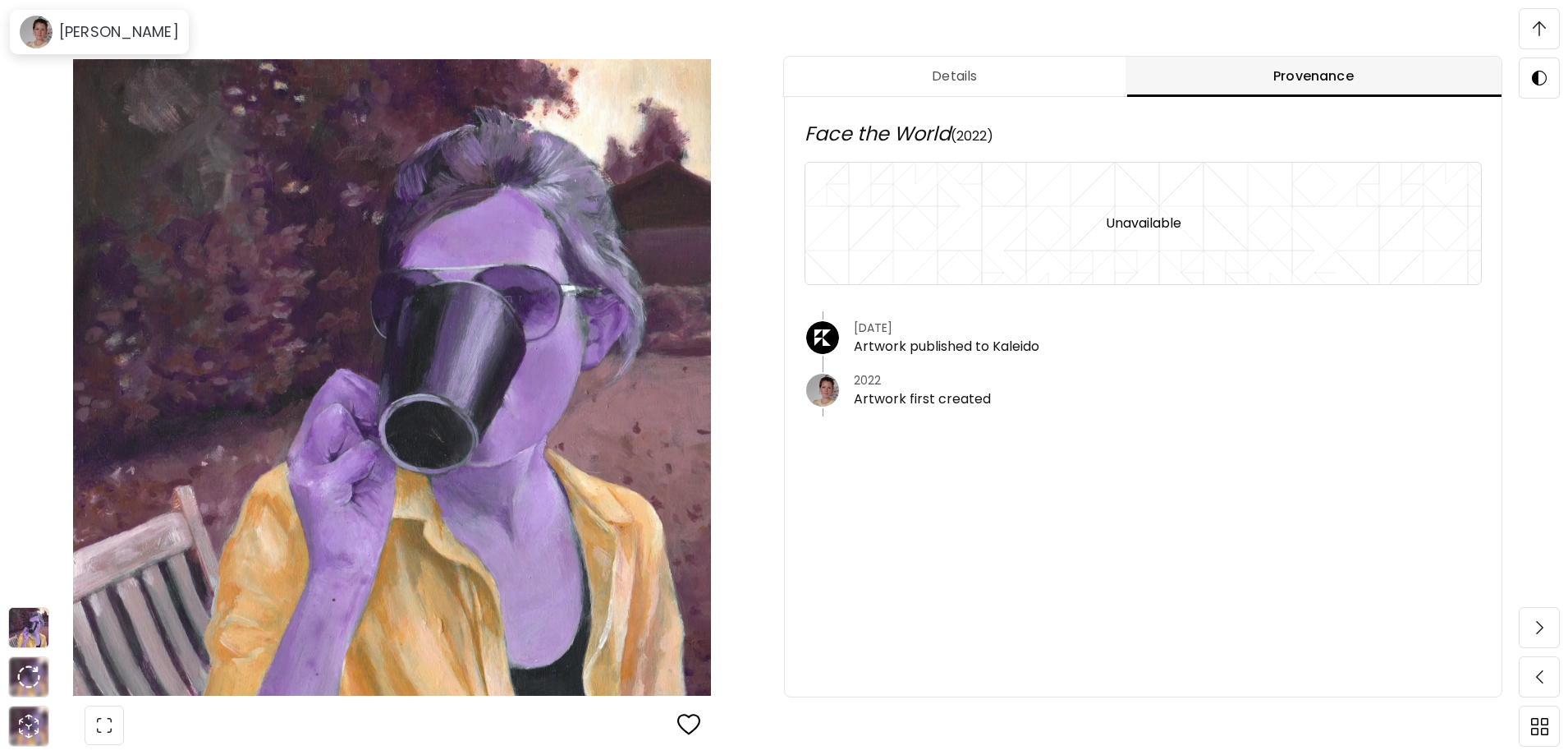
click at [1544, 25] on img at bounding box center [1539, 29] width 13 height 15
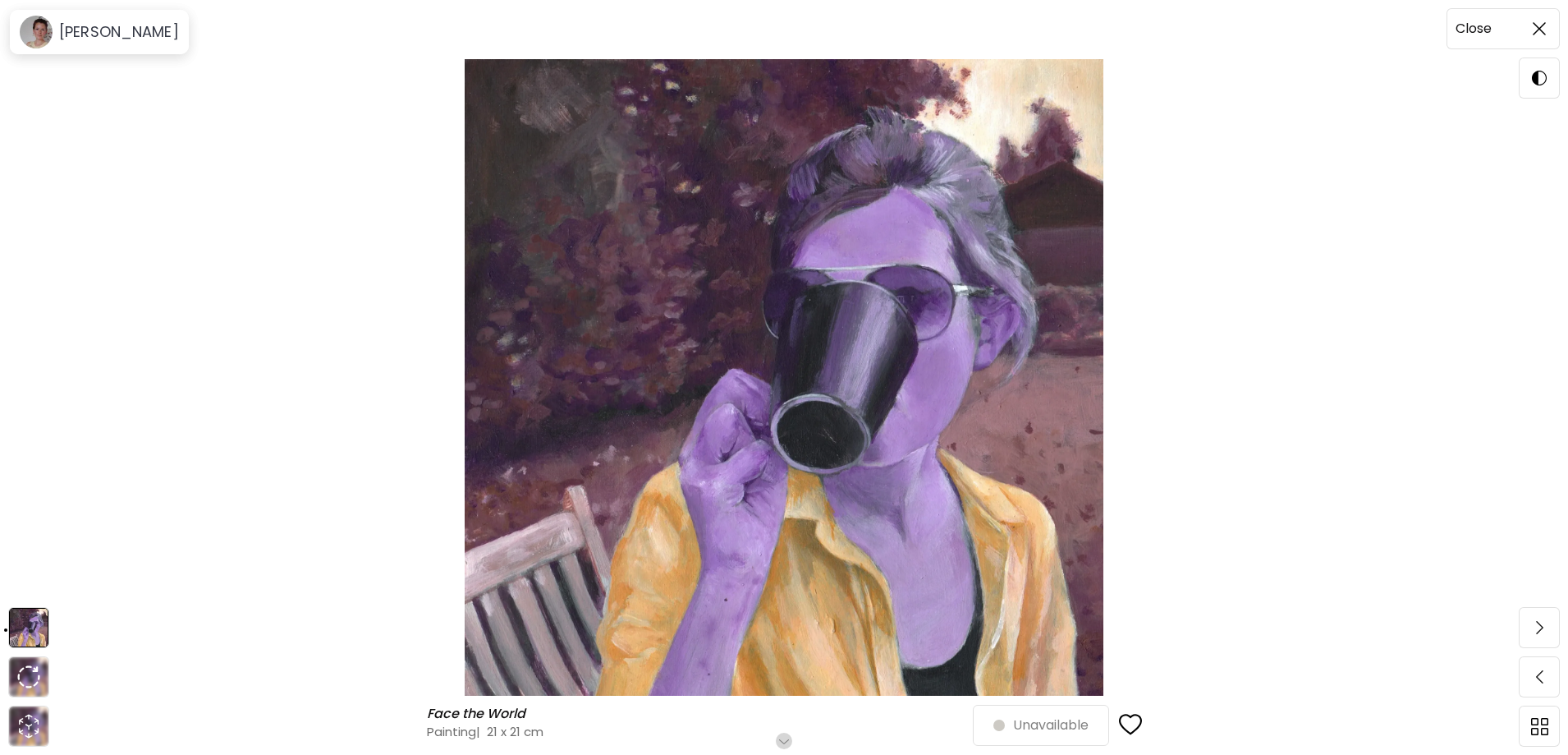
click at [1541, 25] on img at bounding box center [1539, 28] width 13 height 13
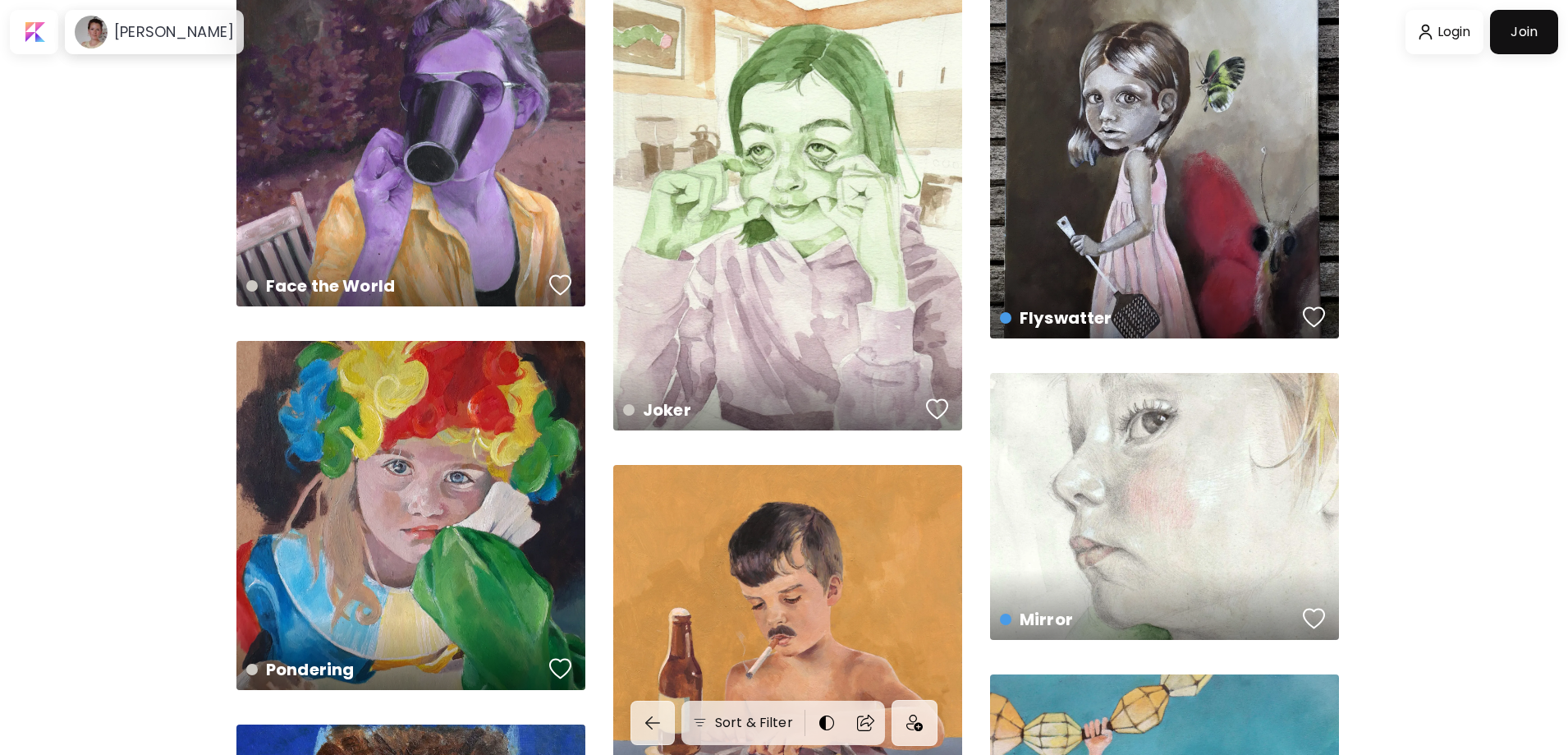
scroll to position [328, 0]
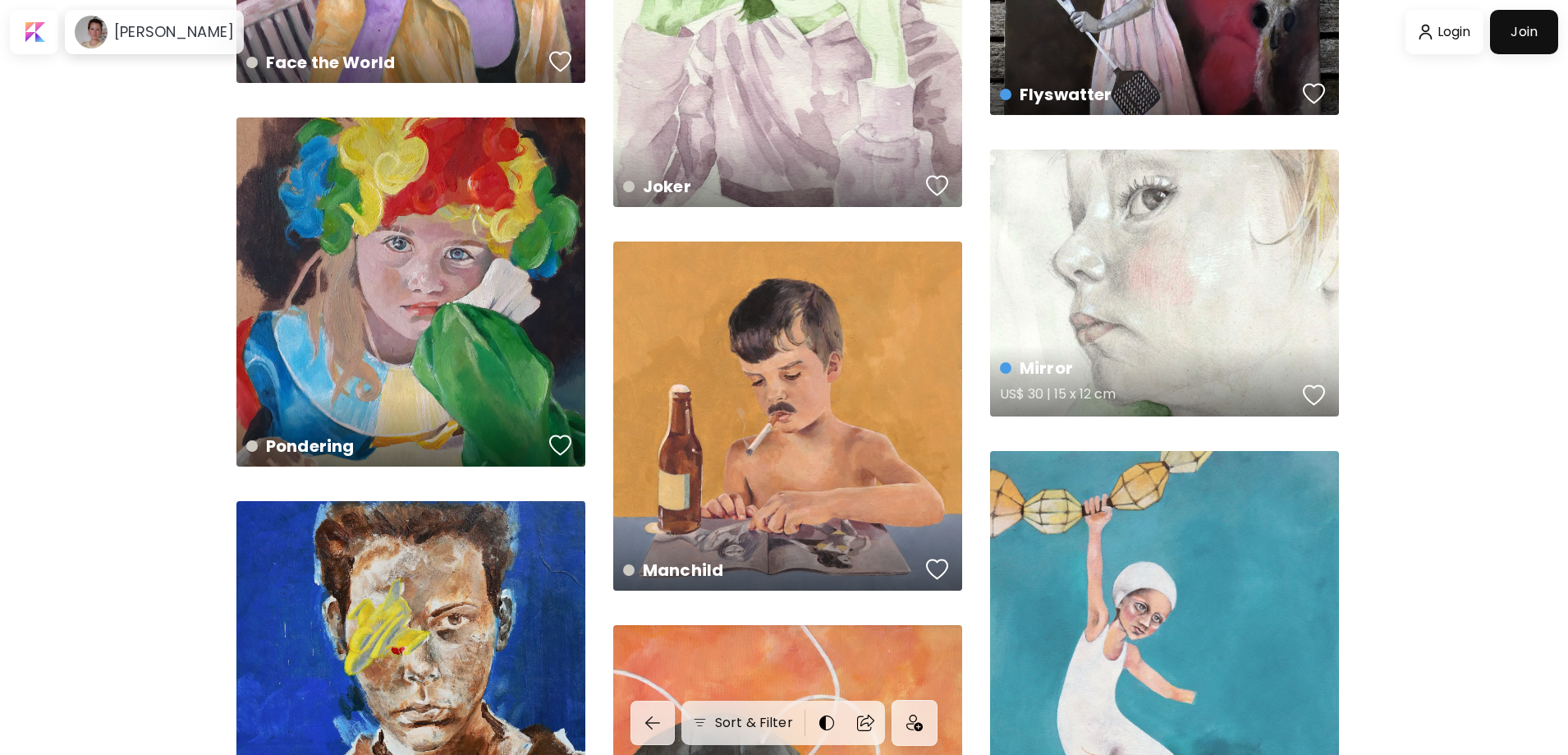
click at [1142, 270] on div "Mirror US$ 30 | 15 x 12 cm" at bounding box center [1164, 283] width 349 height 267
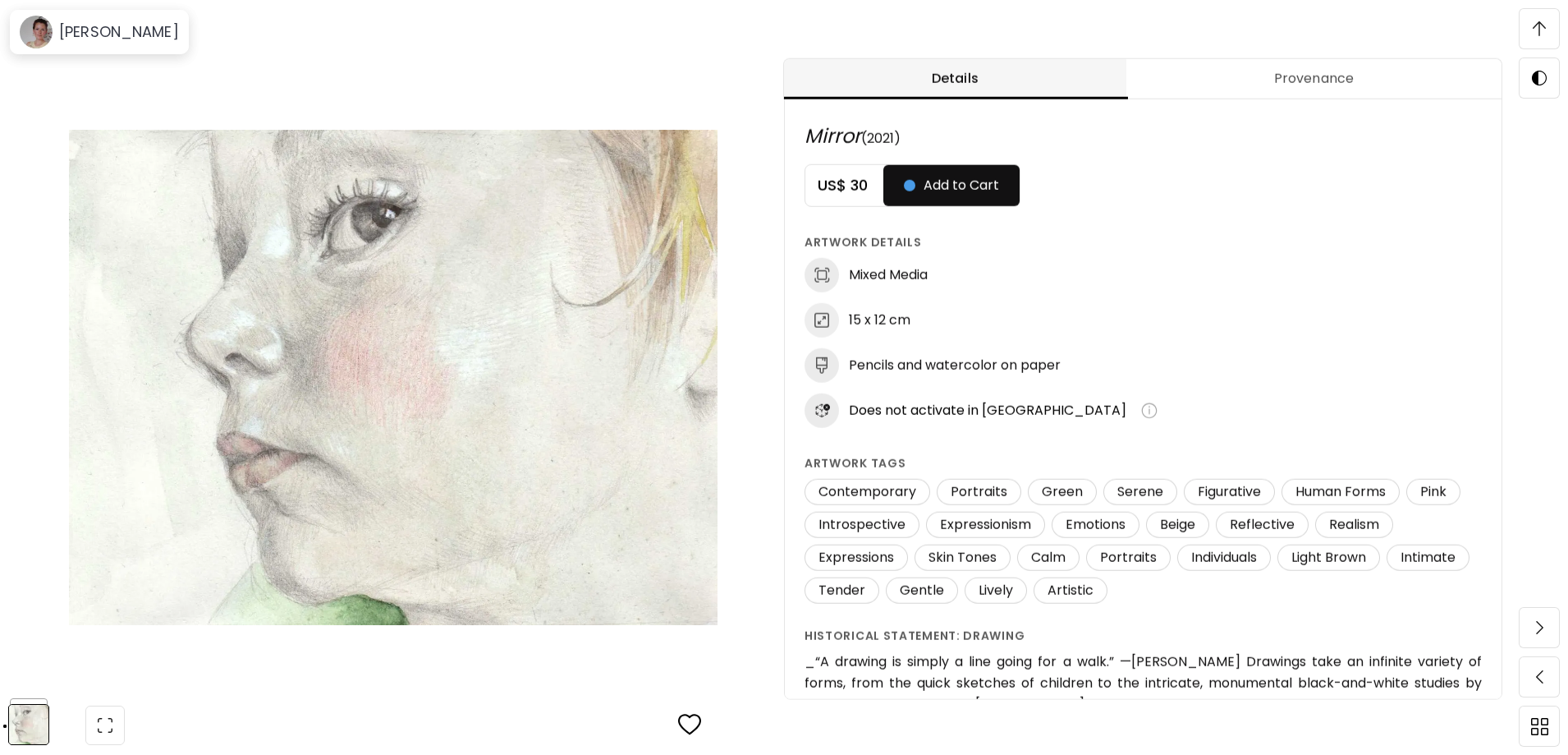
click at [1552, 27] on span at bounding box center [1540, 29] width 34 height 34
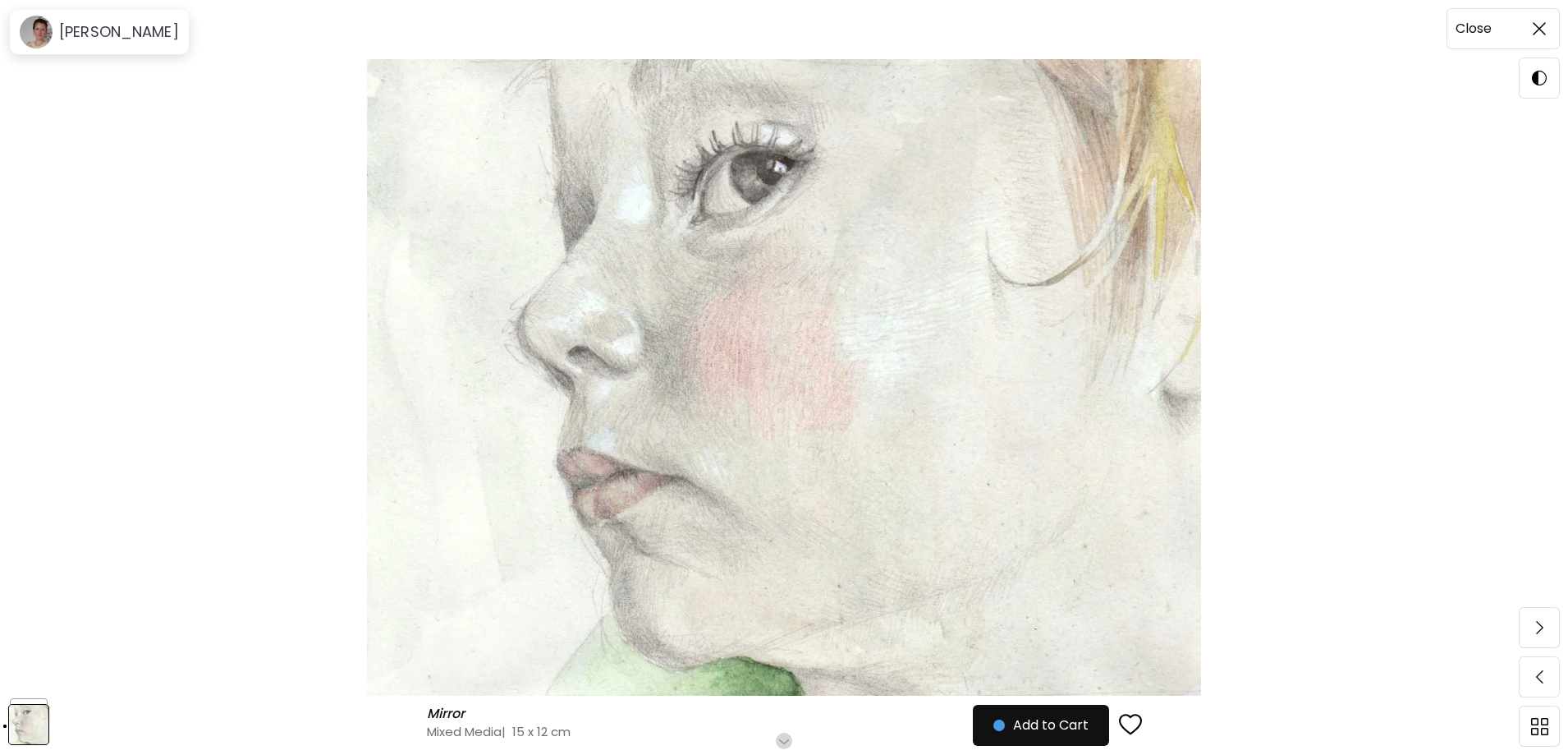
click at [1534, 30] on img at bounding box center [1539, 28] width 13 height 13
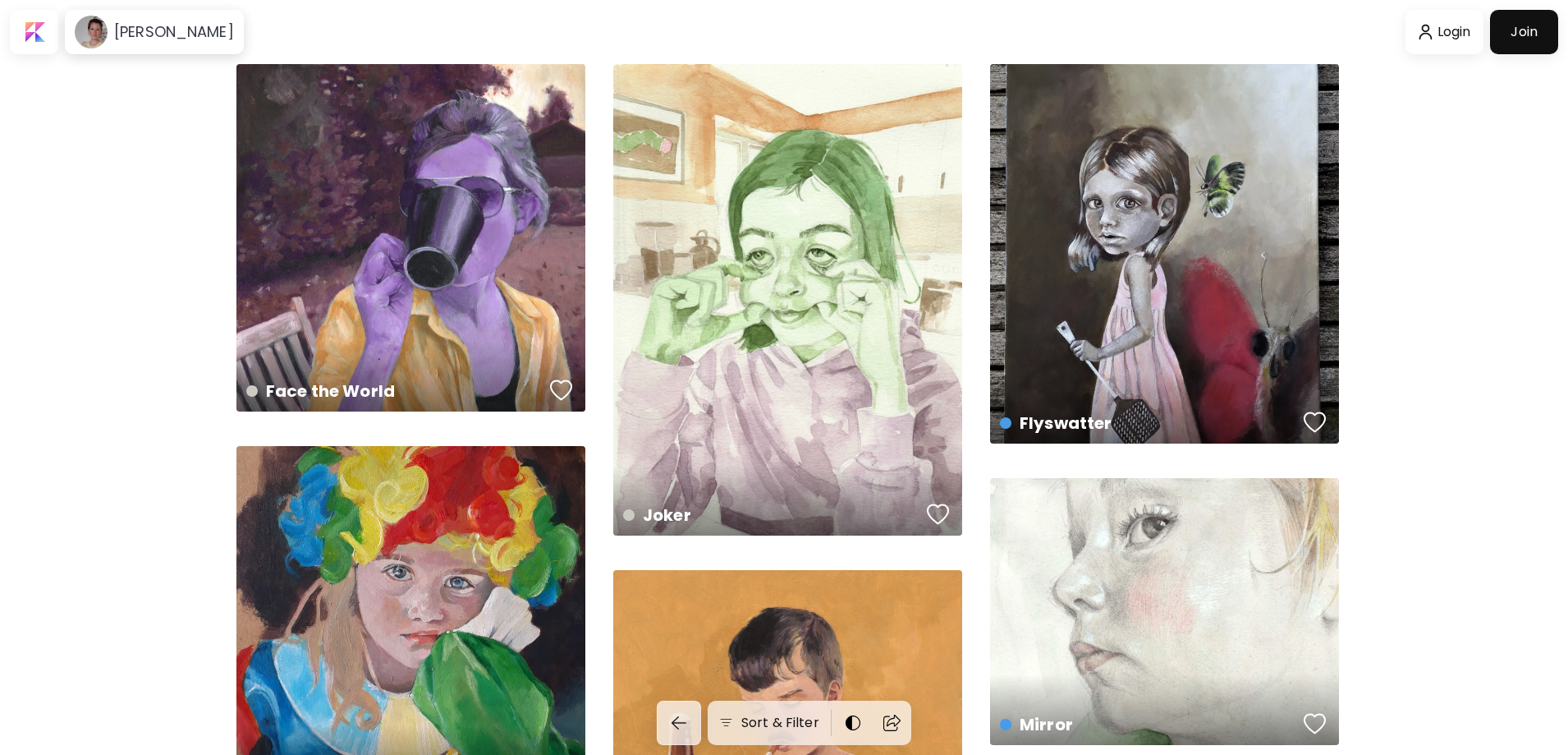
scroll to position [328, 0]
click at [1439, 34] on div at bounding box center [1445, 32] width 72 height 38
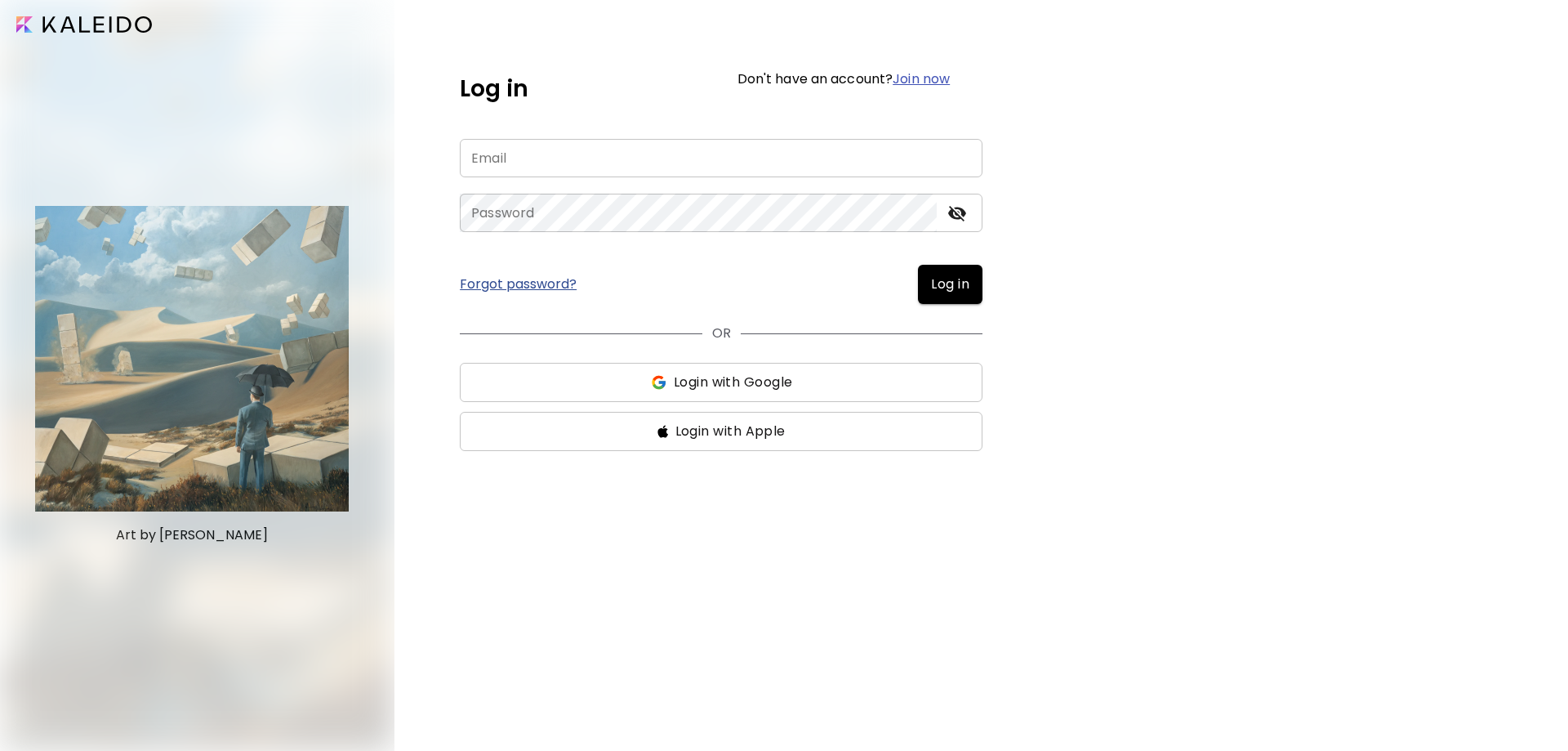
type input "**********"
click at [980, 281] on button "Log in" at bounding box center [951, 283] width 65 height 39
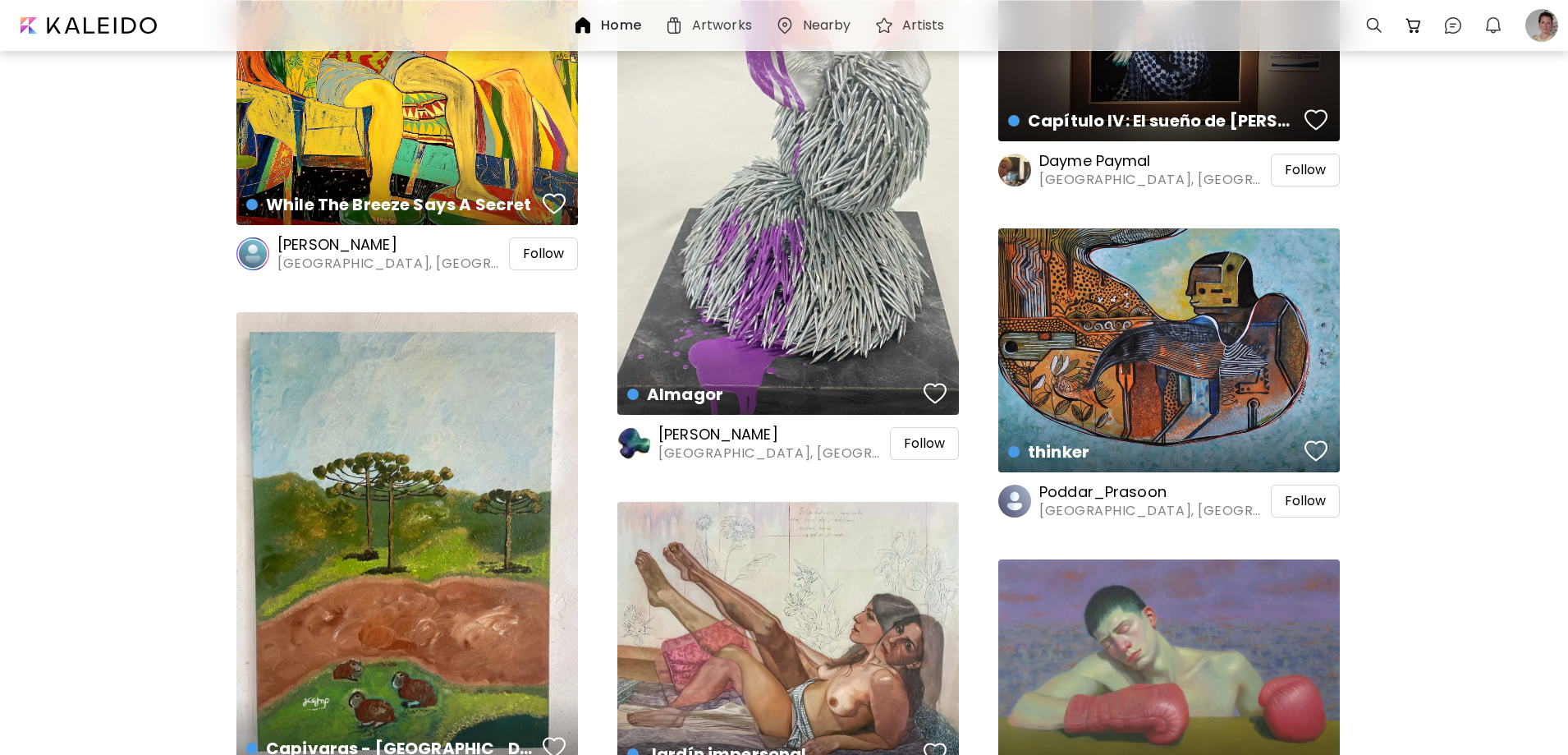
scroll to position [1315, 0]
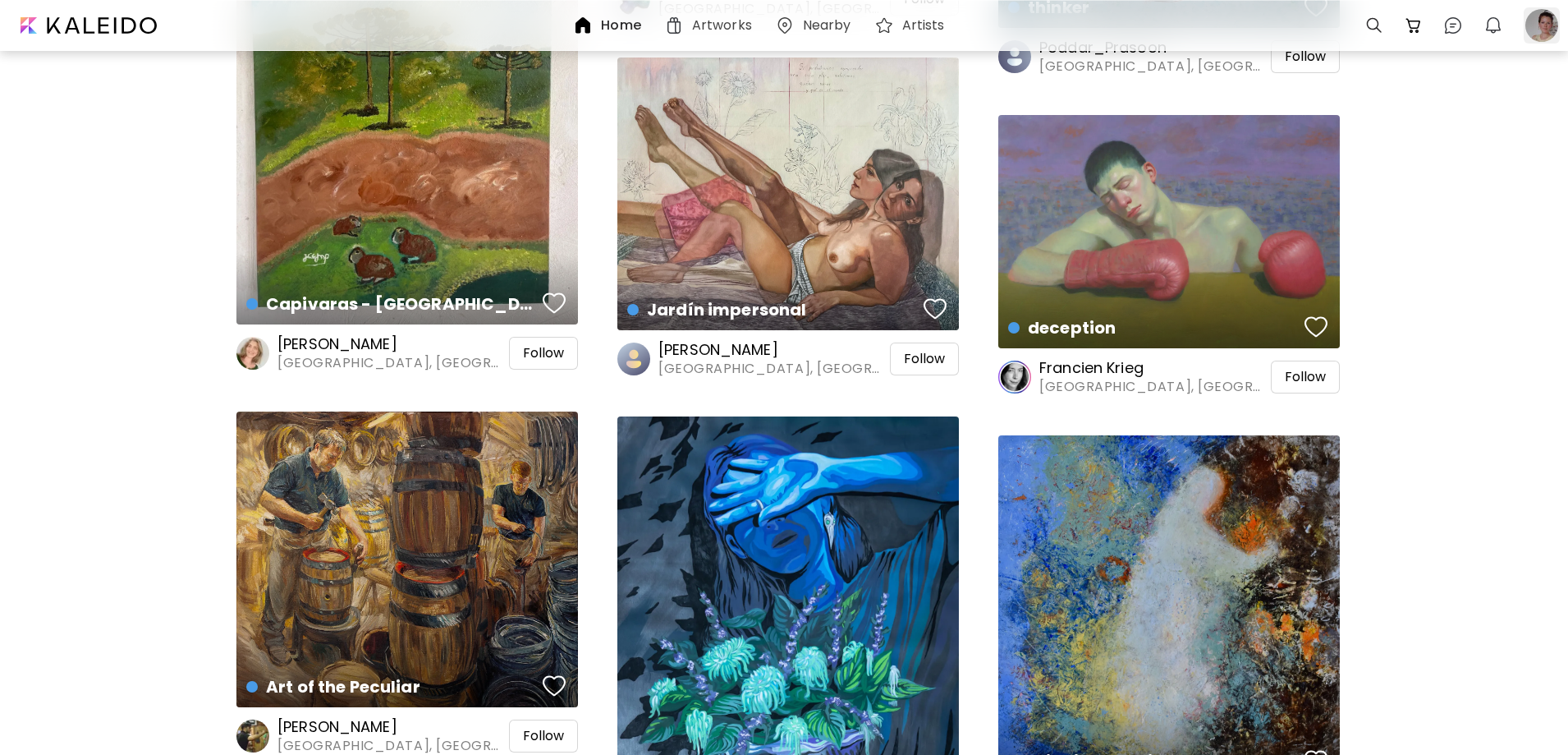
click at [1541, 14] on div at bounding box center [1542, 25] width 36 height 36
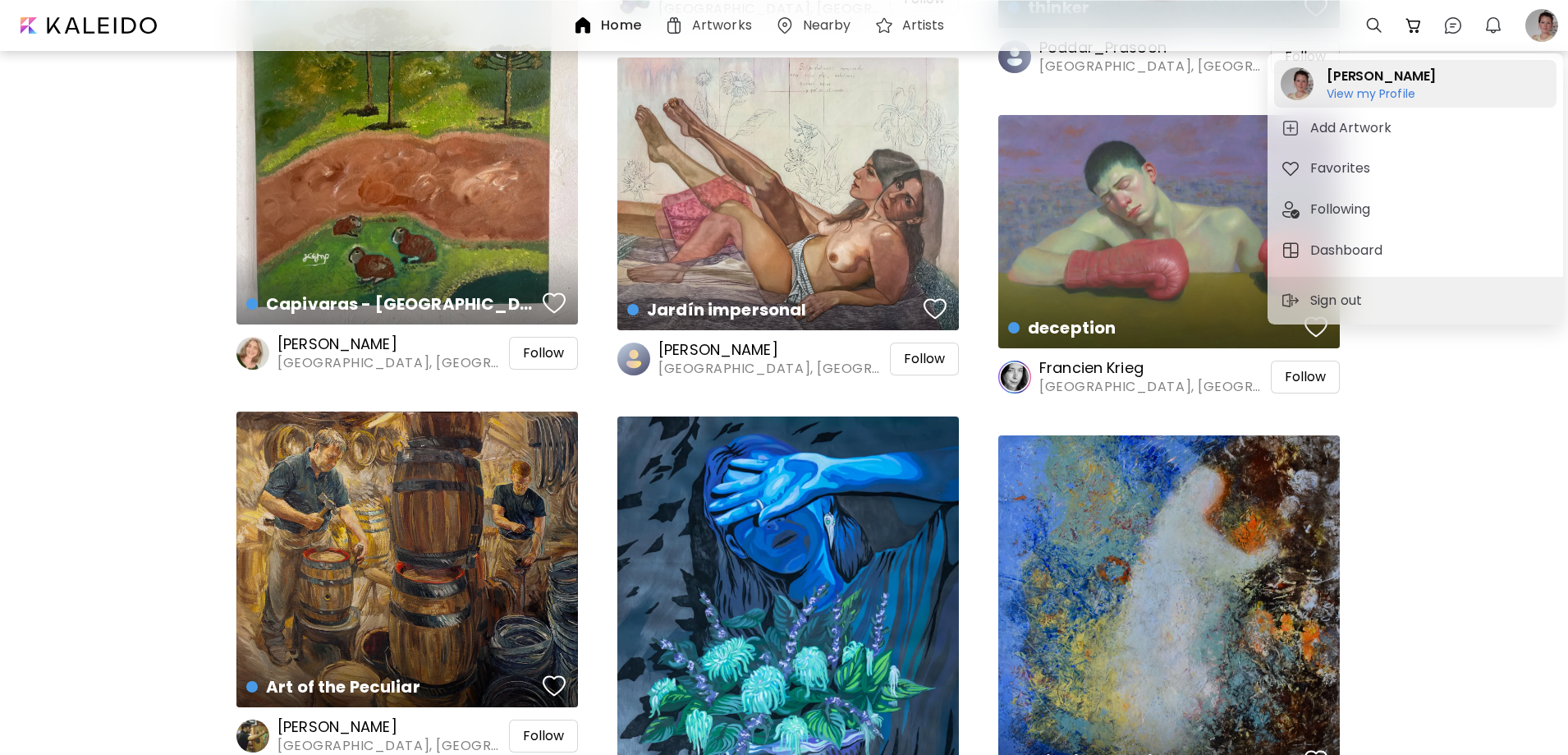
click at [1354, 72] on h2 "[PERSON_NAME]" at bounding box center [1381, 76] width 109 height 20
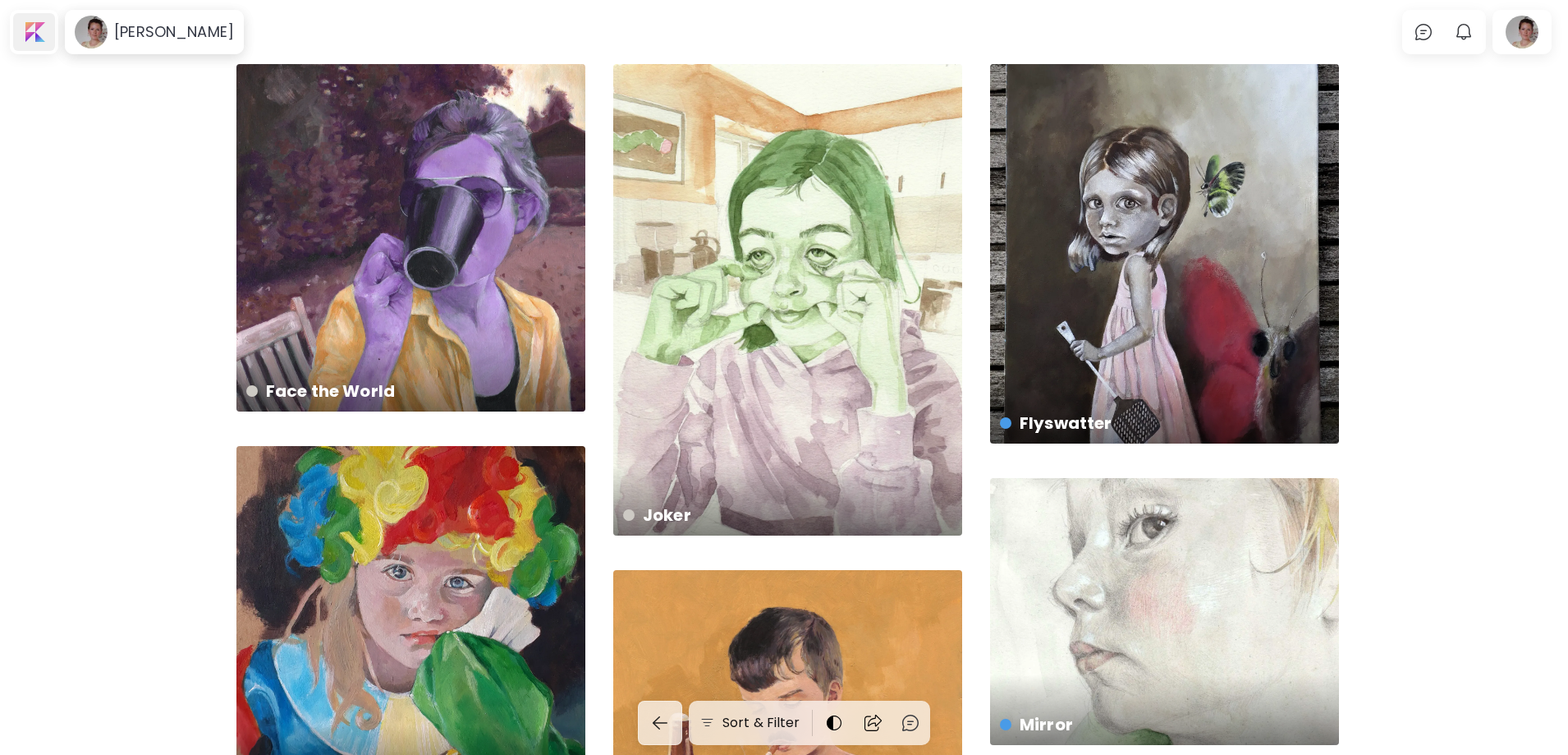
click at [30, 39] on div at bounding box center [34, 32] width 42 height 38
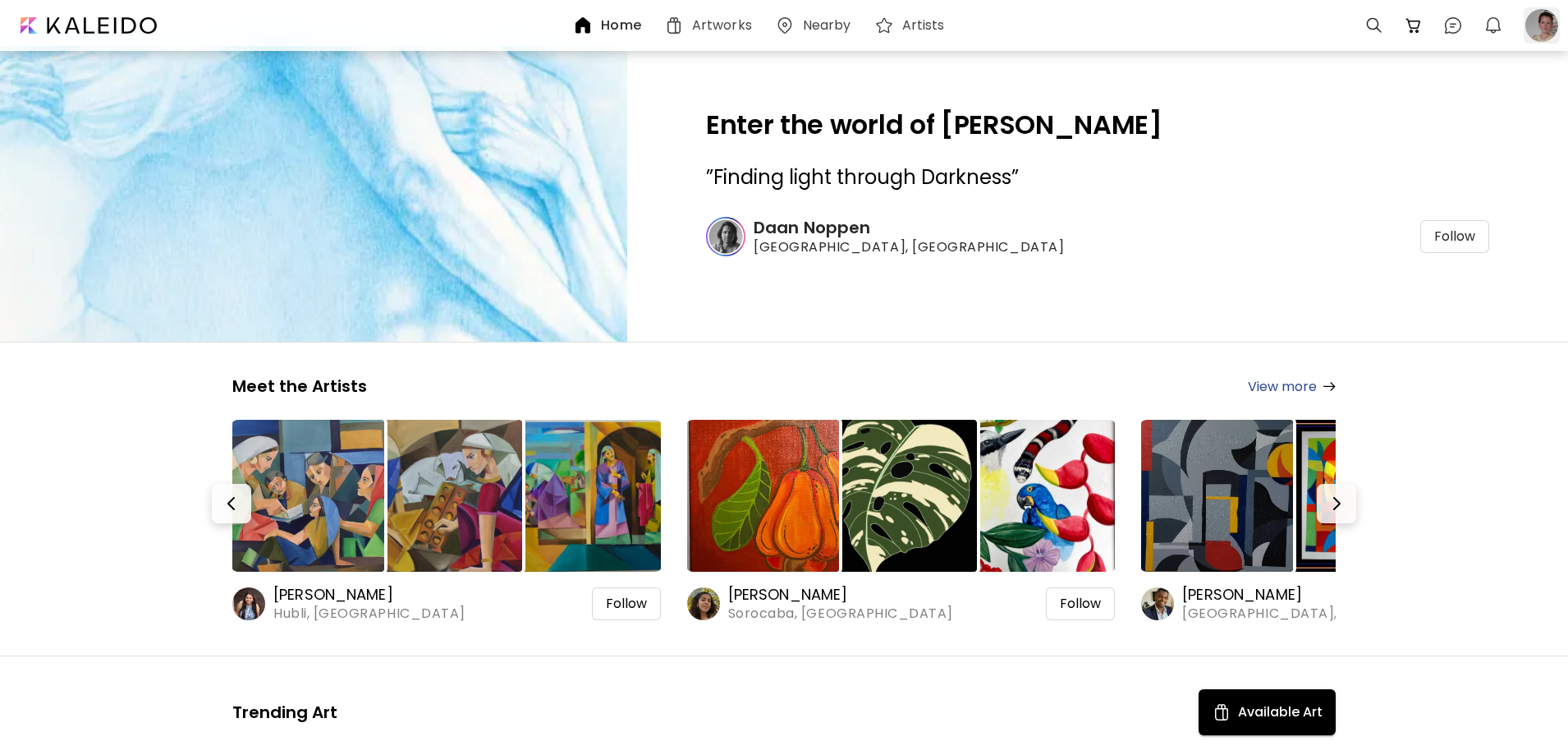
click at [1539, 20] on div at bounding box center [1542, 25] width 36 height 36
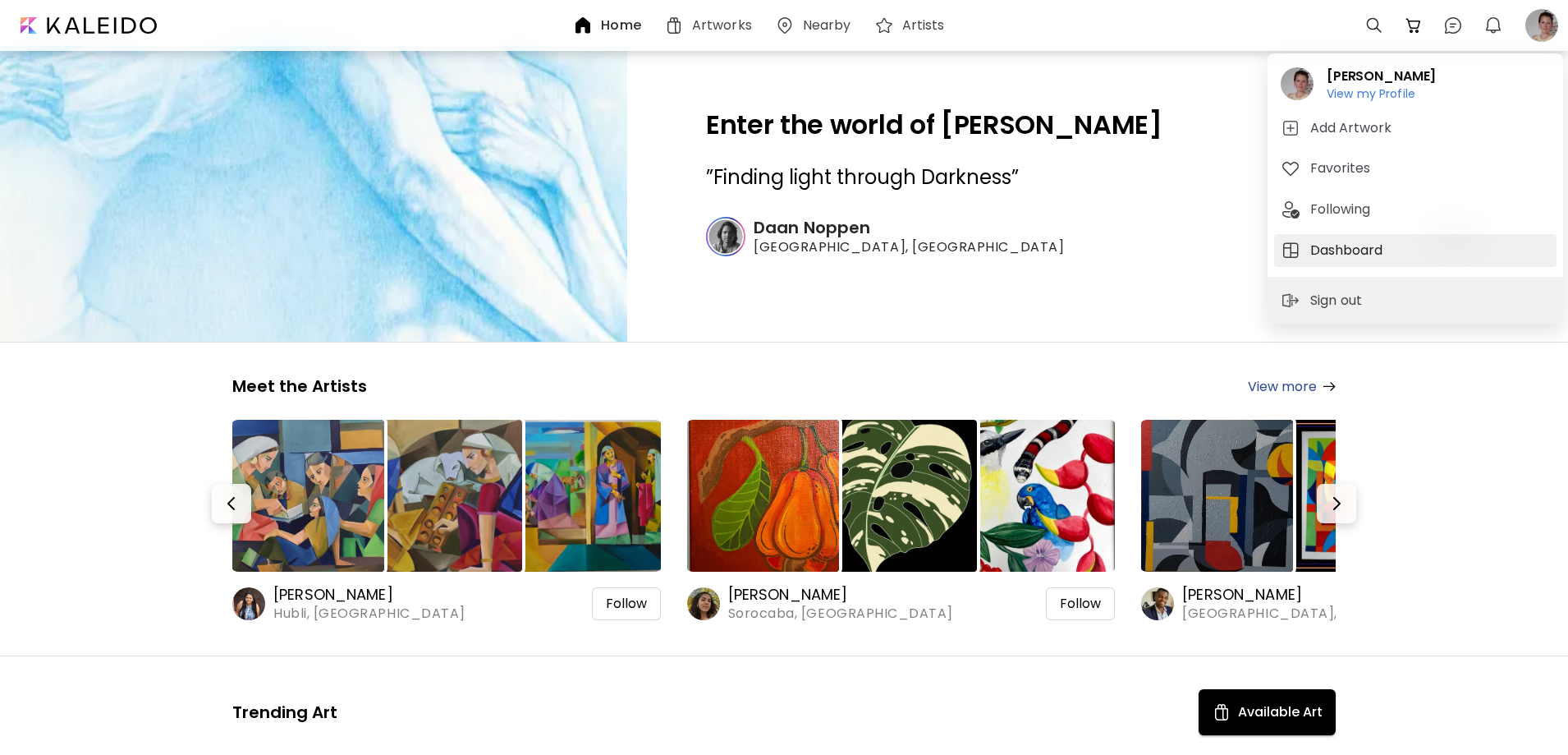
click at [1354, 250] on h5 "Dashboard" at bounding box center [1349, 250] width 77 height 20
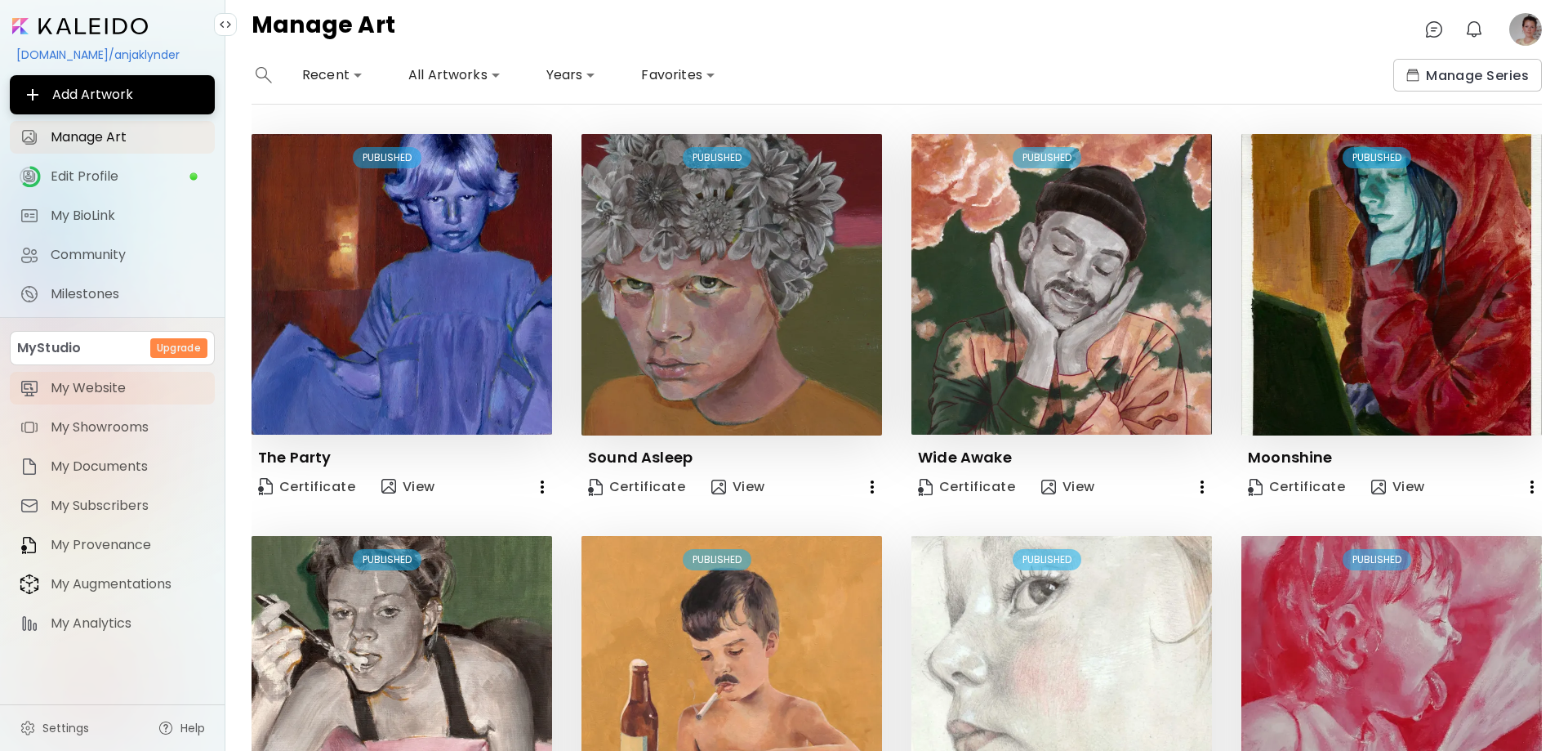
click at [110, 377] on link "My Website" at bounding box center [112, 388] width 205 height 32
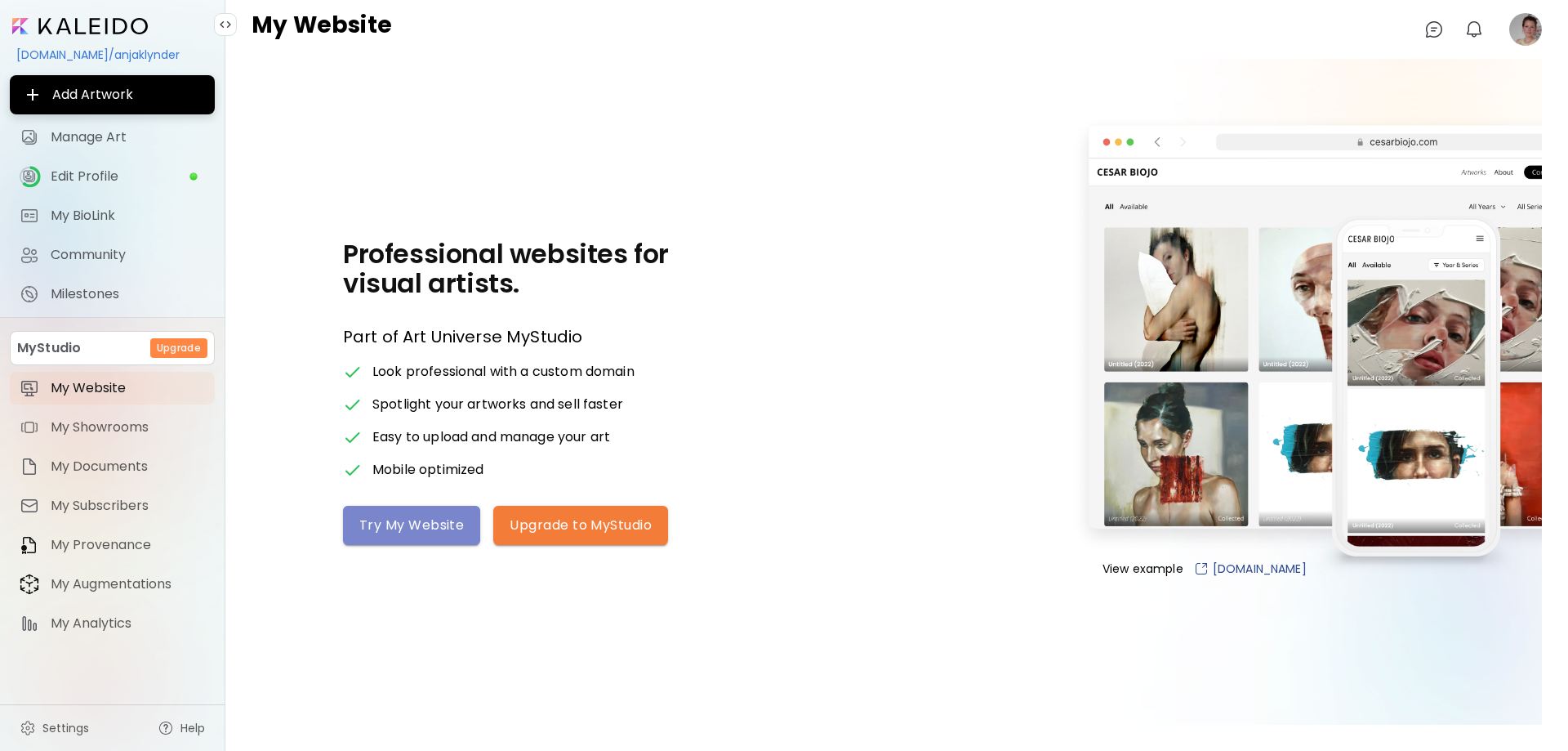
click at [429, 523] on span "Try My Website" at bounding box center [411, 524] width 105 height 17
click at [617, 519] on span "Upgrade to MyStudio" at bounding box center [581, 524] width 143 height 17
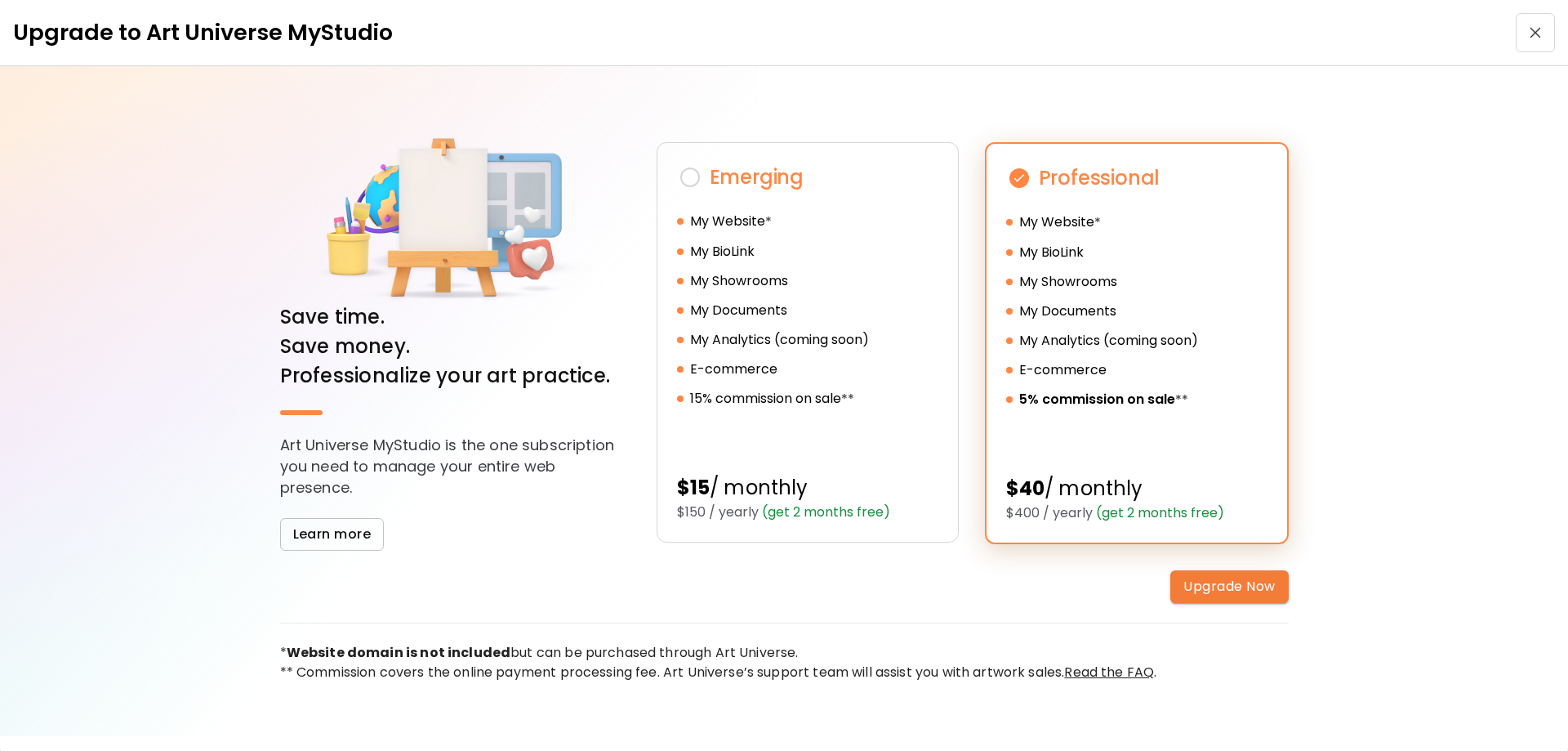
click at [429, 447] on p "Art Universe MyStudio is the one subscription you need to manage your entire we…" at bounding box center [456, 467] width 350 height 64
click at [431, 470] on p "Art Universe MyStudio is the one subscription you need to manage your entire we…" at bounding box center [456, 467] width 350 height 64
click at [252, 466] on div "Save time. Save money. Professionalize your art practice. Art Universe MyStudio…" at bounding box center [784, 408] width 1568 height 685
click at [1390, 508] on div "Save time. Save money. Professionalize your art practice. Art Universe MyStudio…" at bounding box center [784, 408] width 1568 height 685
click at [1363, 249] on div "Save time. Save money. Professionalize your art practice. Art Universe MyStudio…" at bounding box center [784, 408] width 1568 height 685
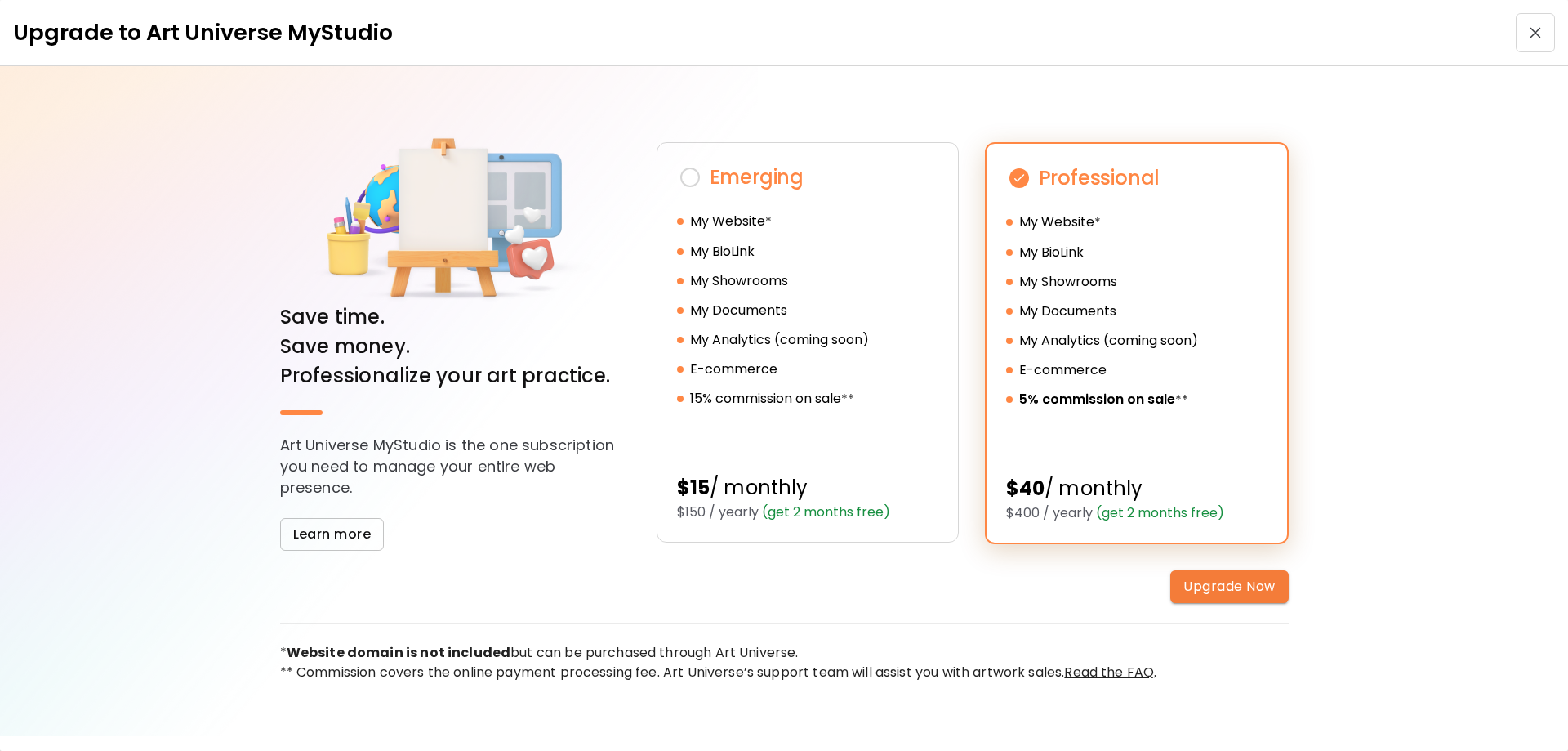
click at [140, 514] on div "Save time. Save money. Professionalize your art practice. Art Universe MyStudio…" at bounding box center [784, 408] width 1568 height 685
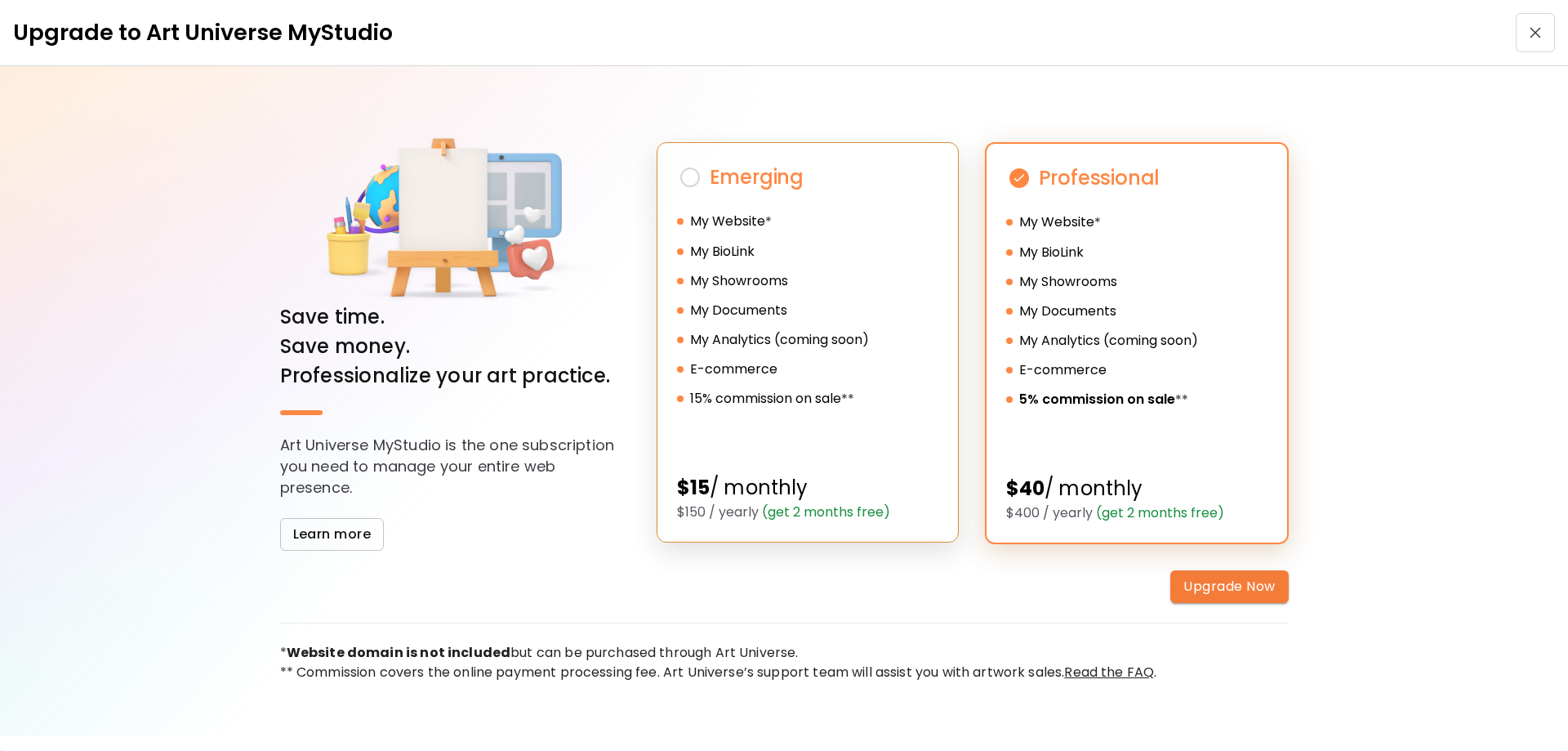
click at [691, 175] on img at bounding box center [690, 177] width 26 height 26
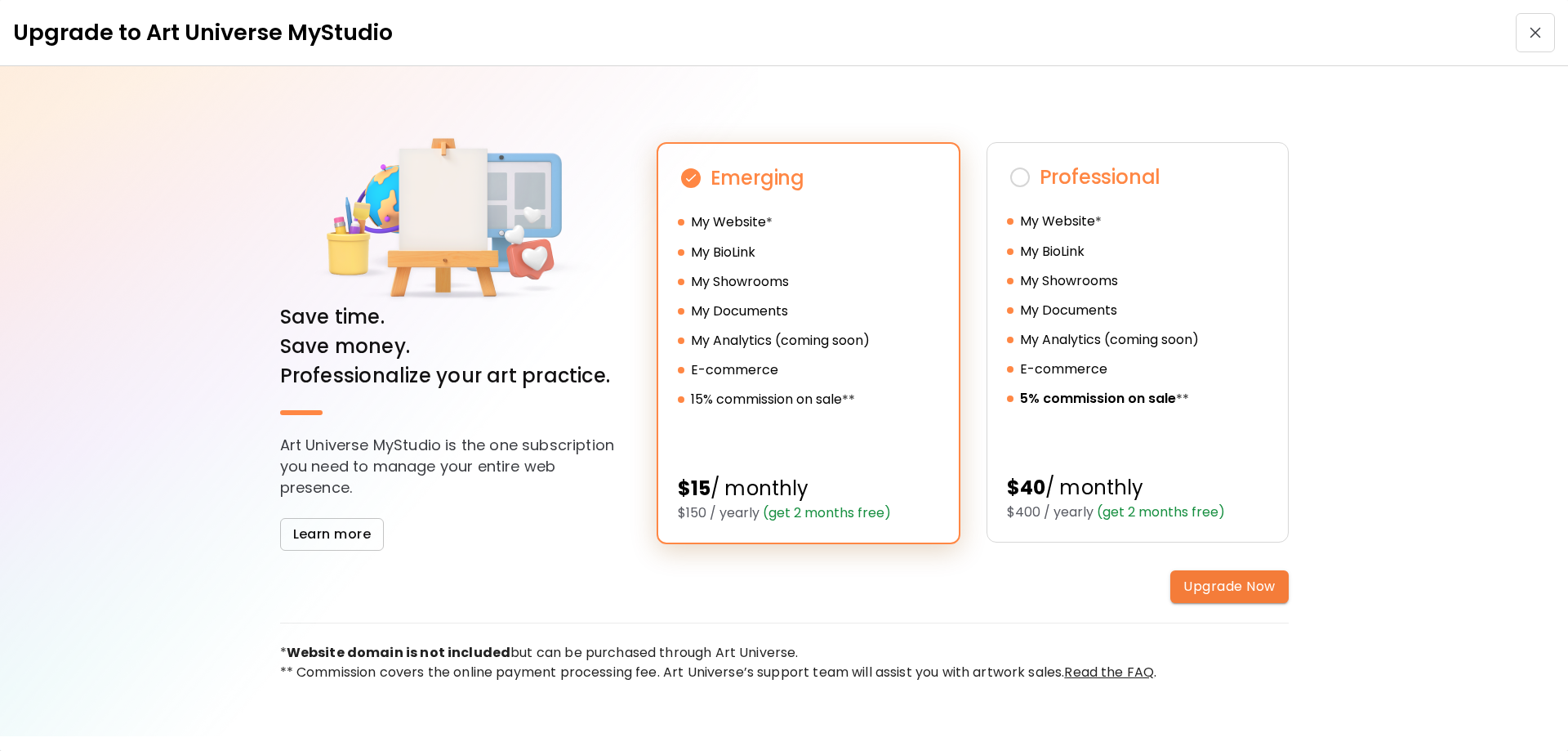
click at [1412, 298] on div "Save time. Save money. Professionalize your art practice. Art Universe MyStudio…" at bounding box center [784, 408] width 1568 height 685
click at [1406, 290] on div "Save time. Save money. Professionalize your art practice. Art Universe MyStudio…" at bounding box center [784, 408] width 1568 height 685
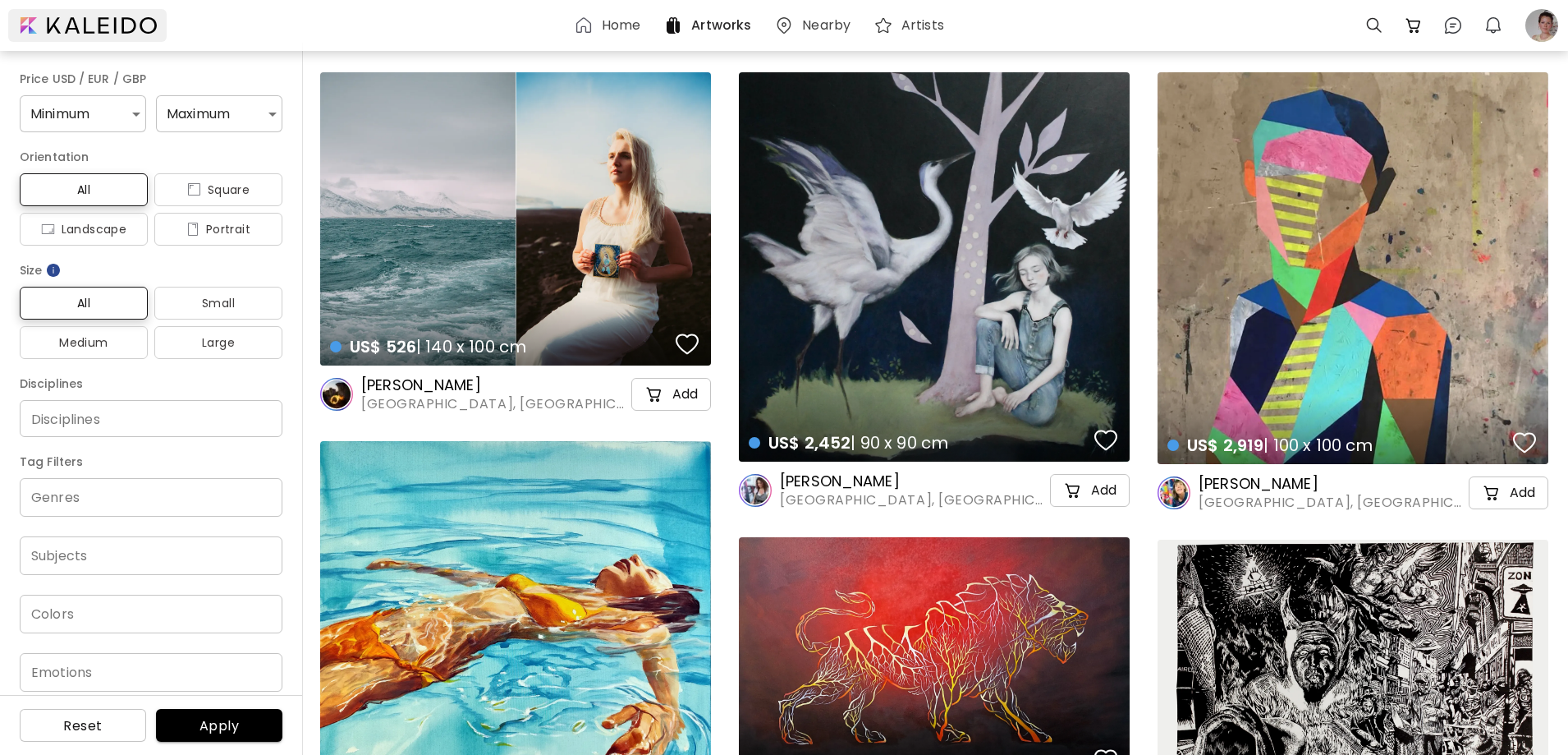
click at [30, 22] on div at bounding box center [87, 25] width 159 height 33
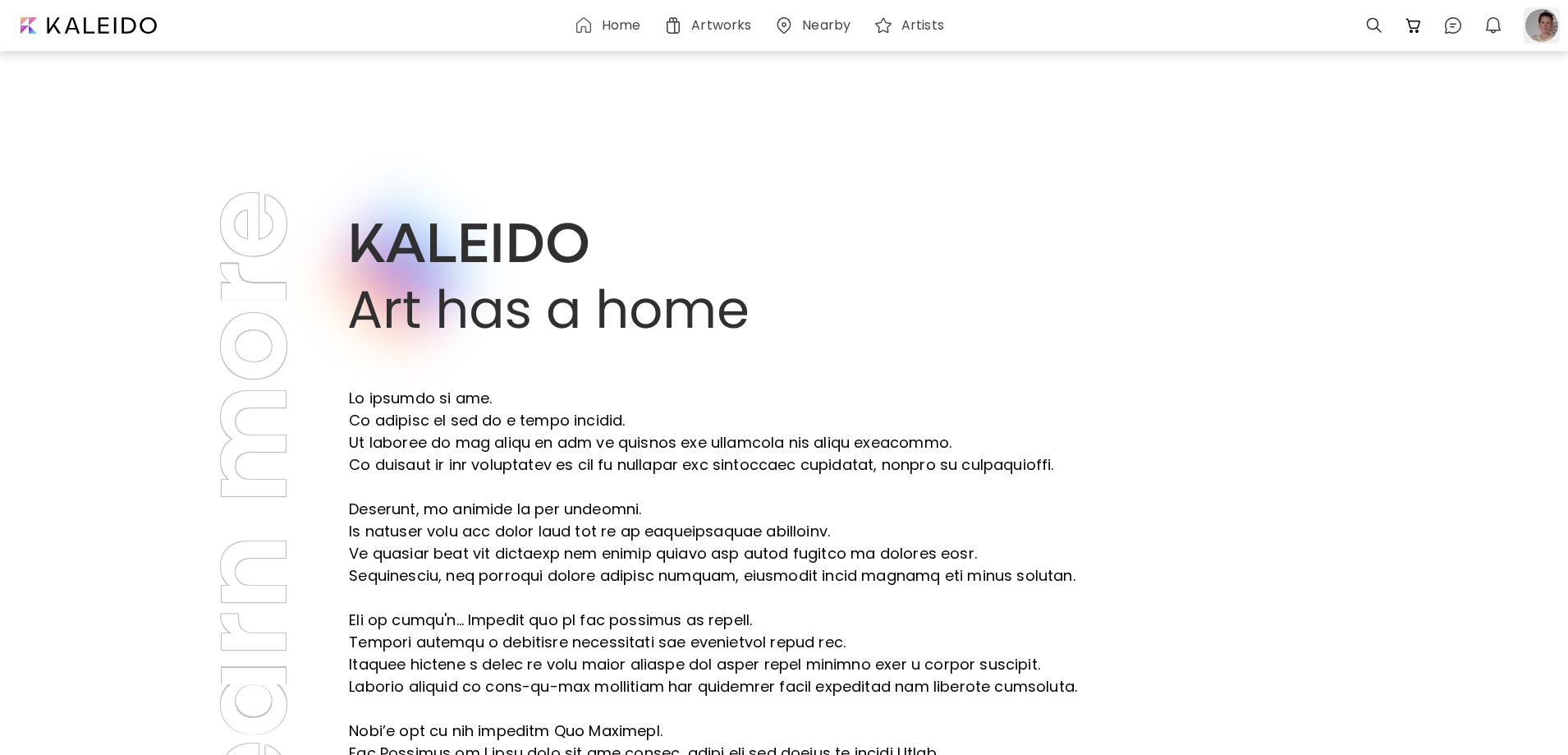
click at [1531, 22] on div at bounding box center [1542, 25] width 36 height 36
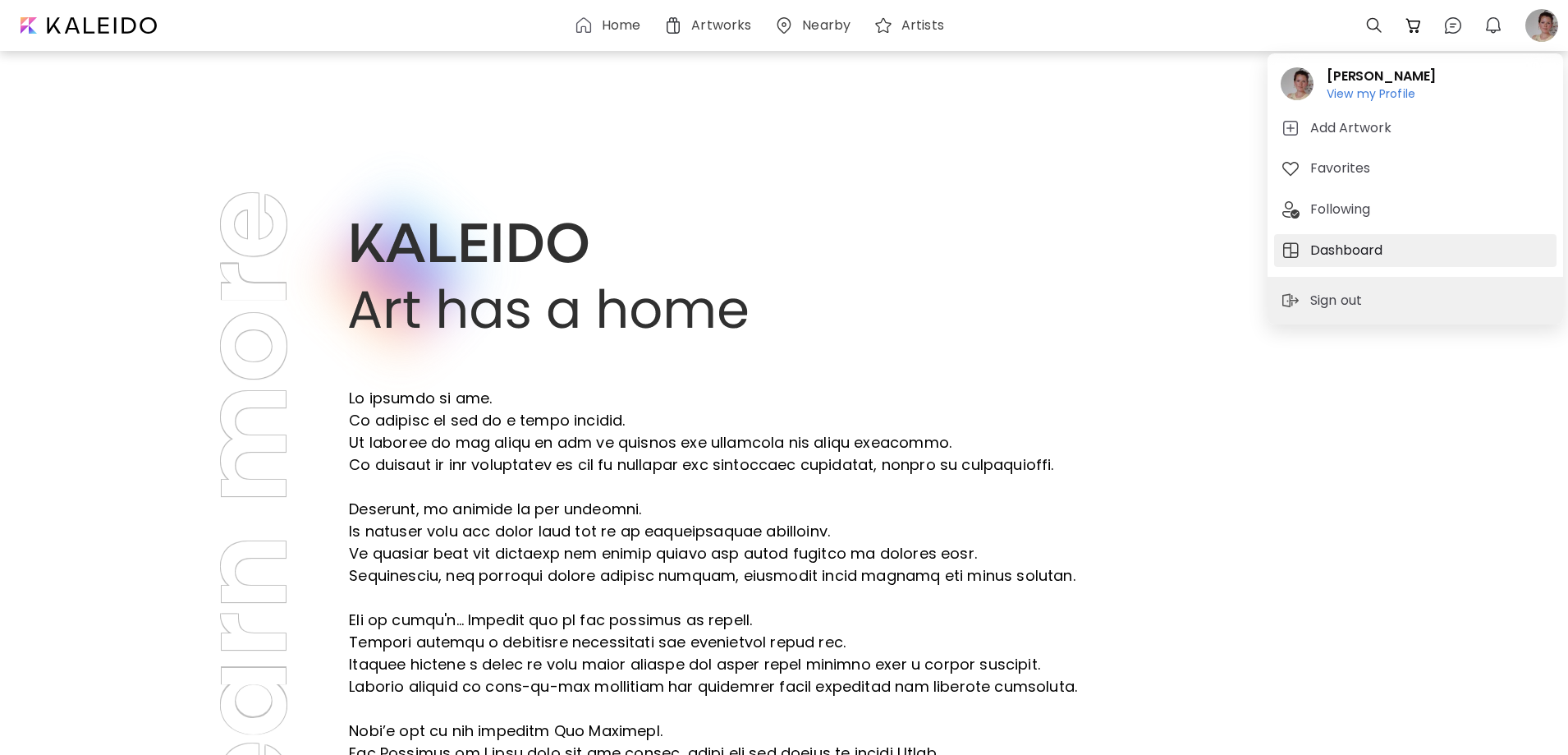
click at [1348, 249] on h5 "Dashboard" at bounding box center [1349, 250] width 77 height 20
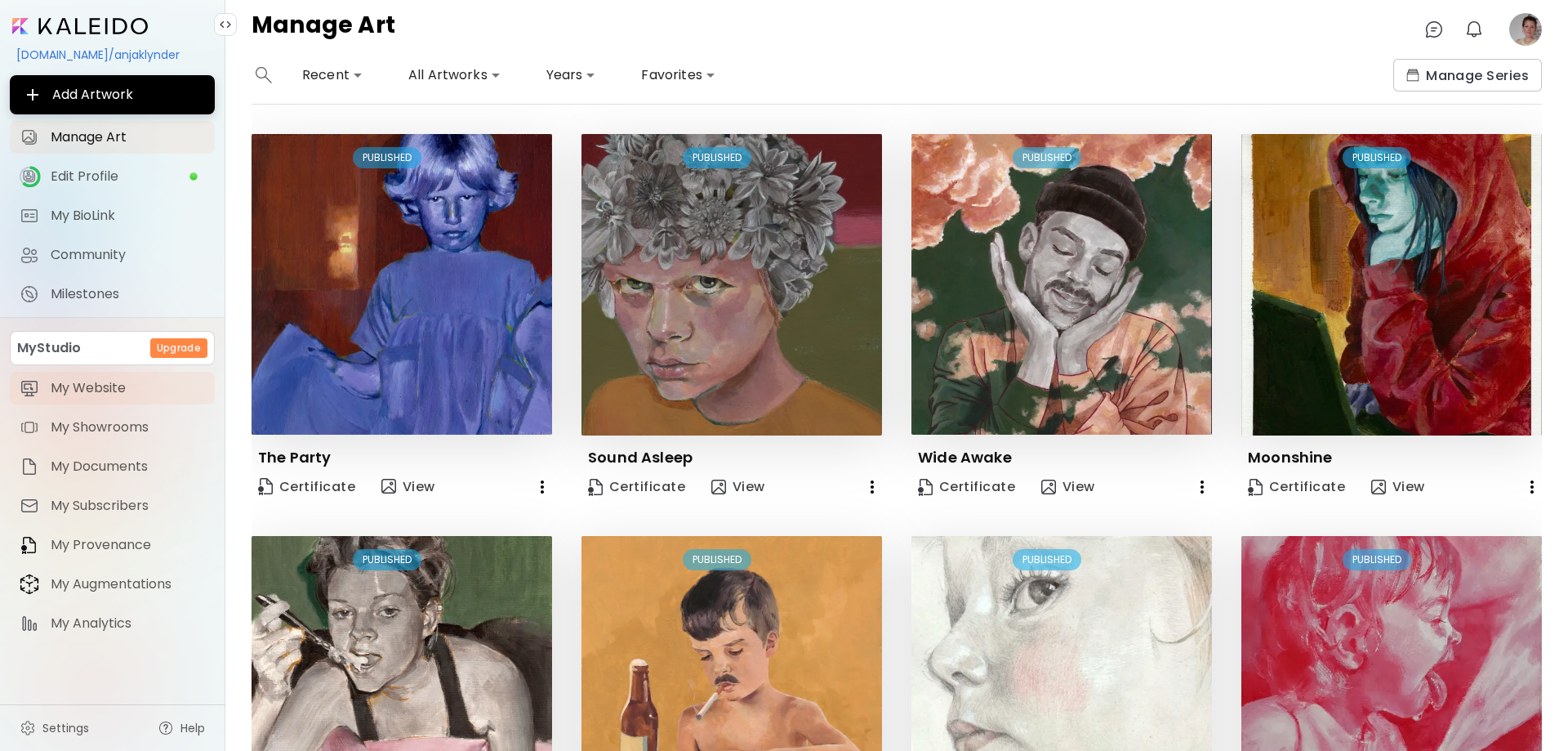
click at [82, 399] on link "My Website" at bounding box center [112, 388] width 205 height 32
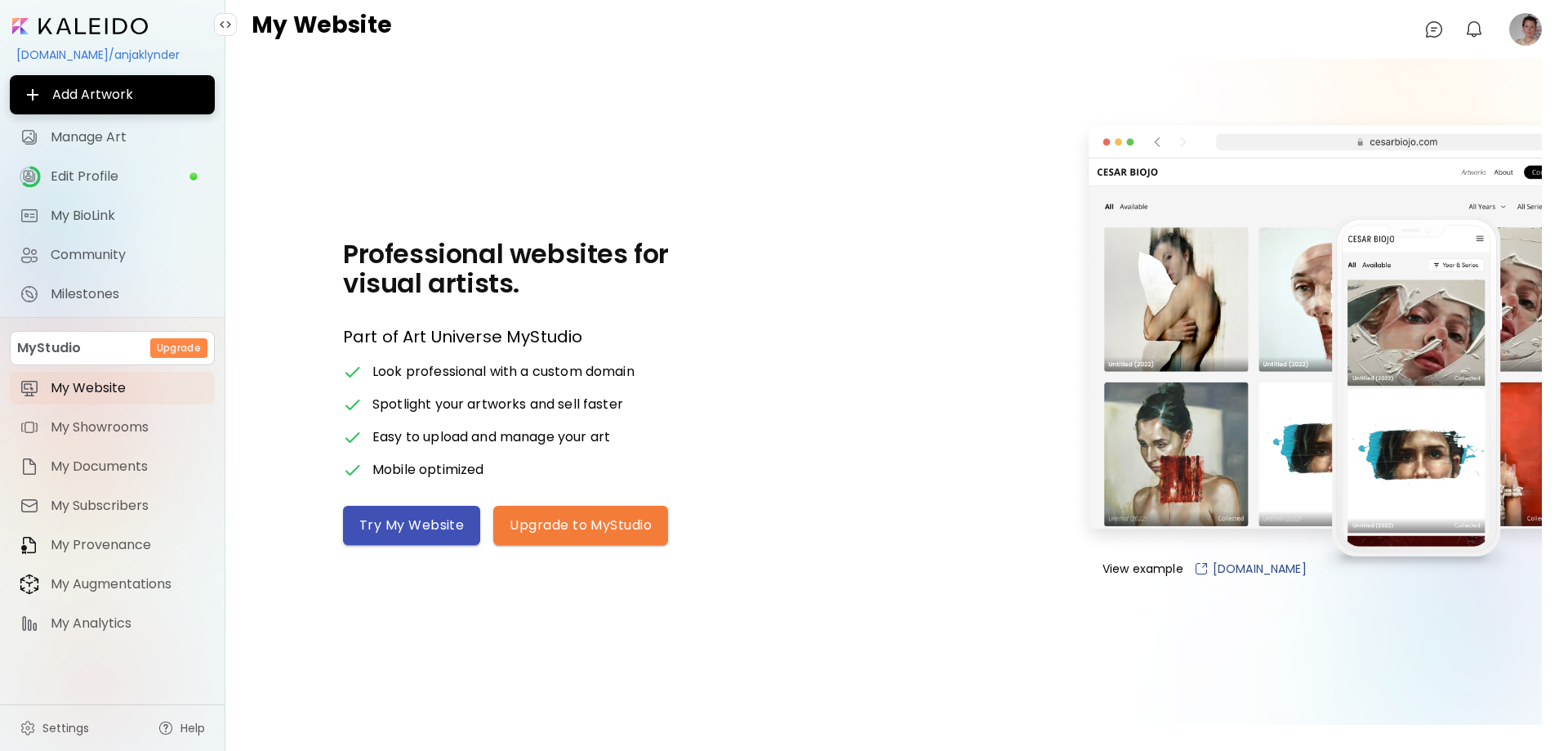
click at [403, 515] on button "Try My Website" at bounding box center [411, 524] width 137 height 39
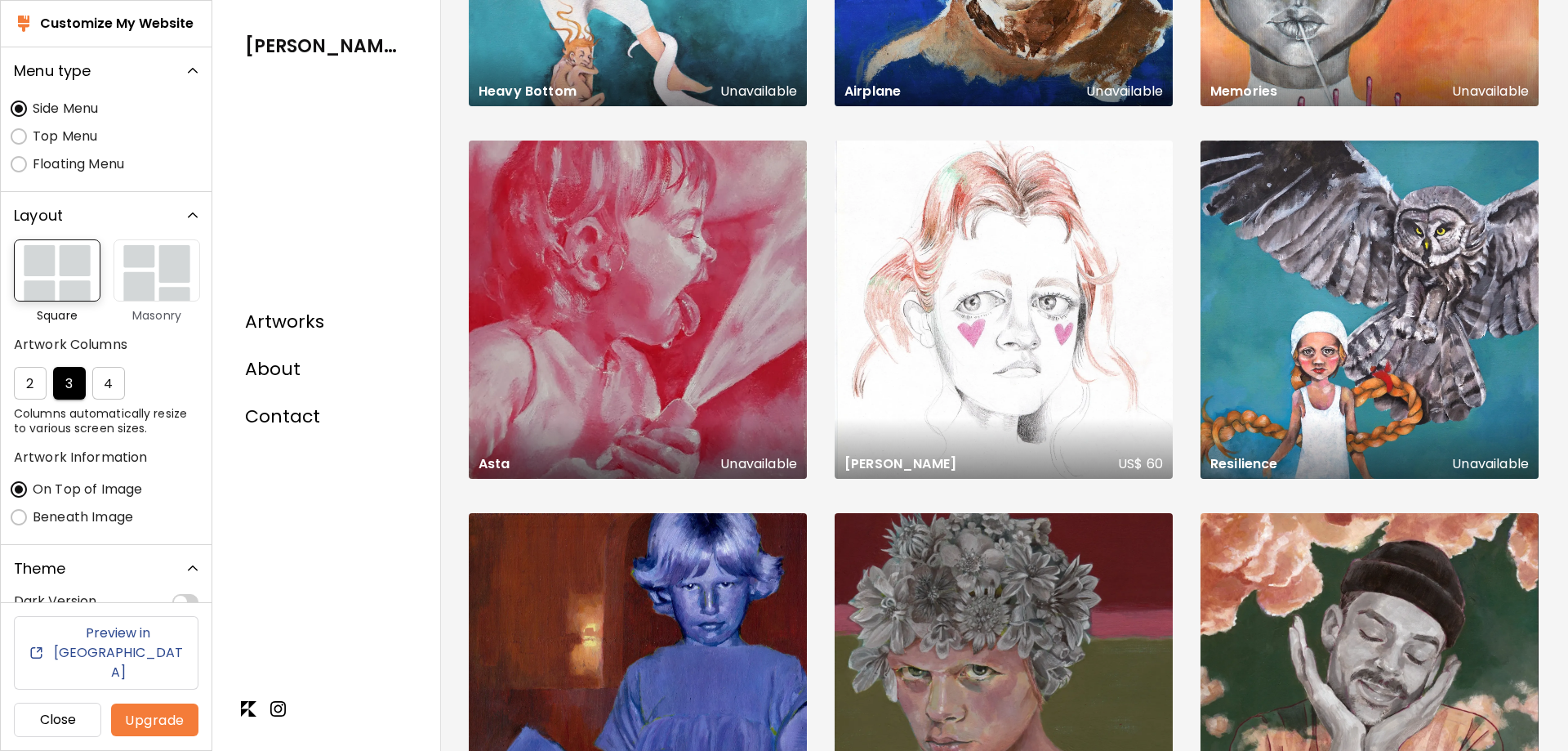
scroll to position [1062, 0]
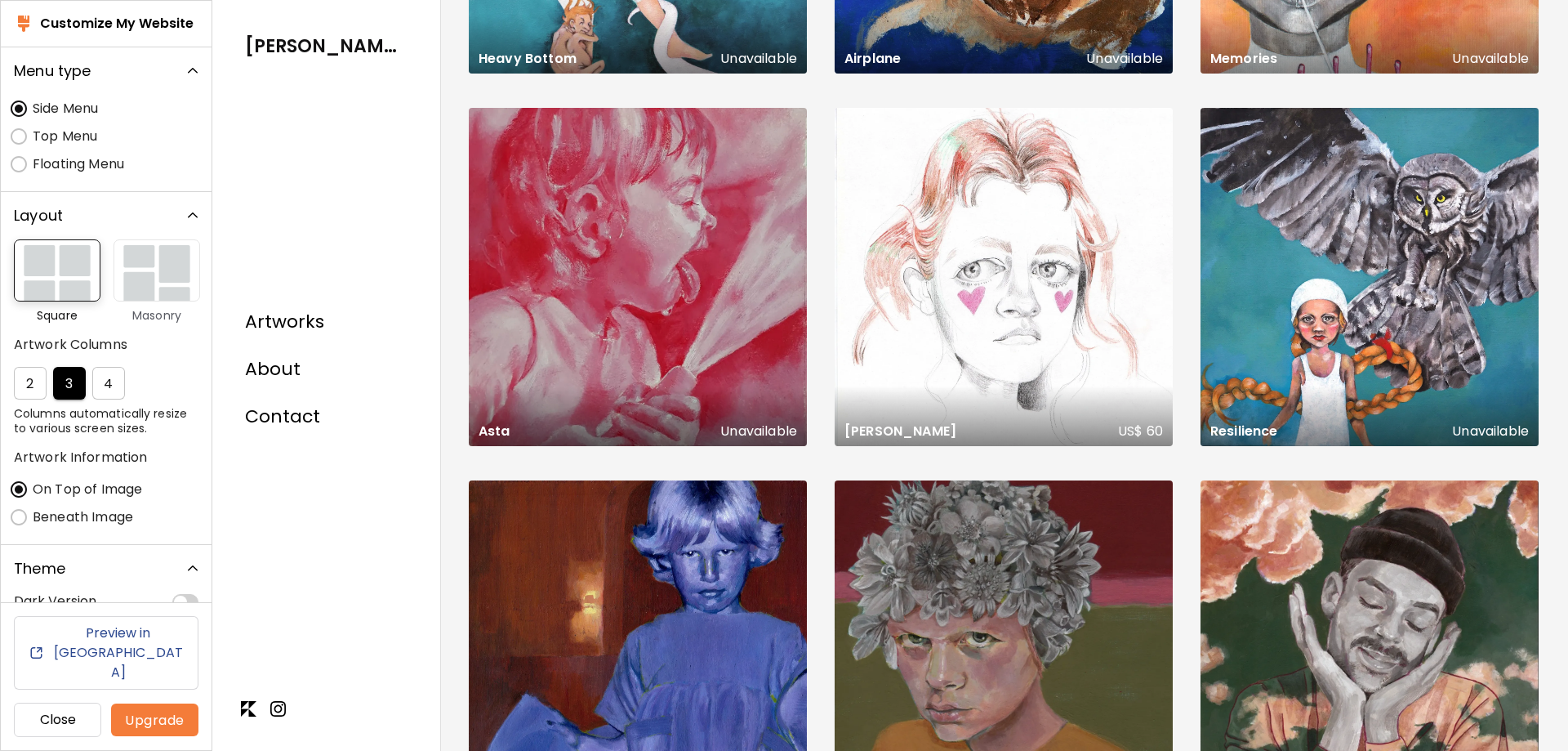
click at [85, 678] on h6 "Preview in New Tab" at bounding box center [118, 653] width 134 height 59
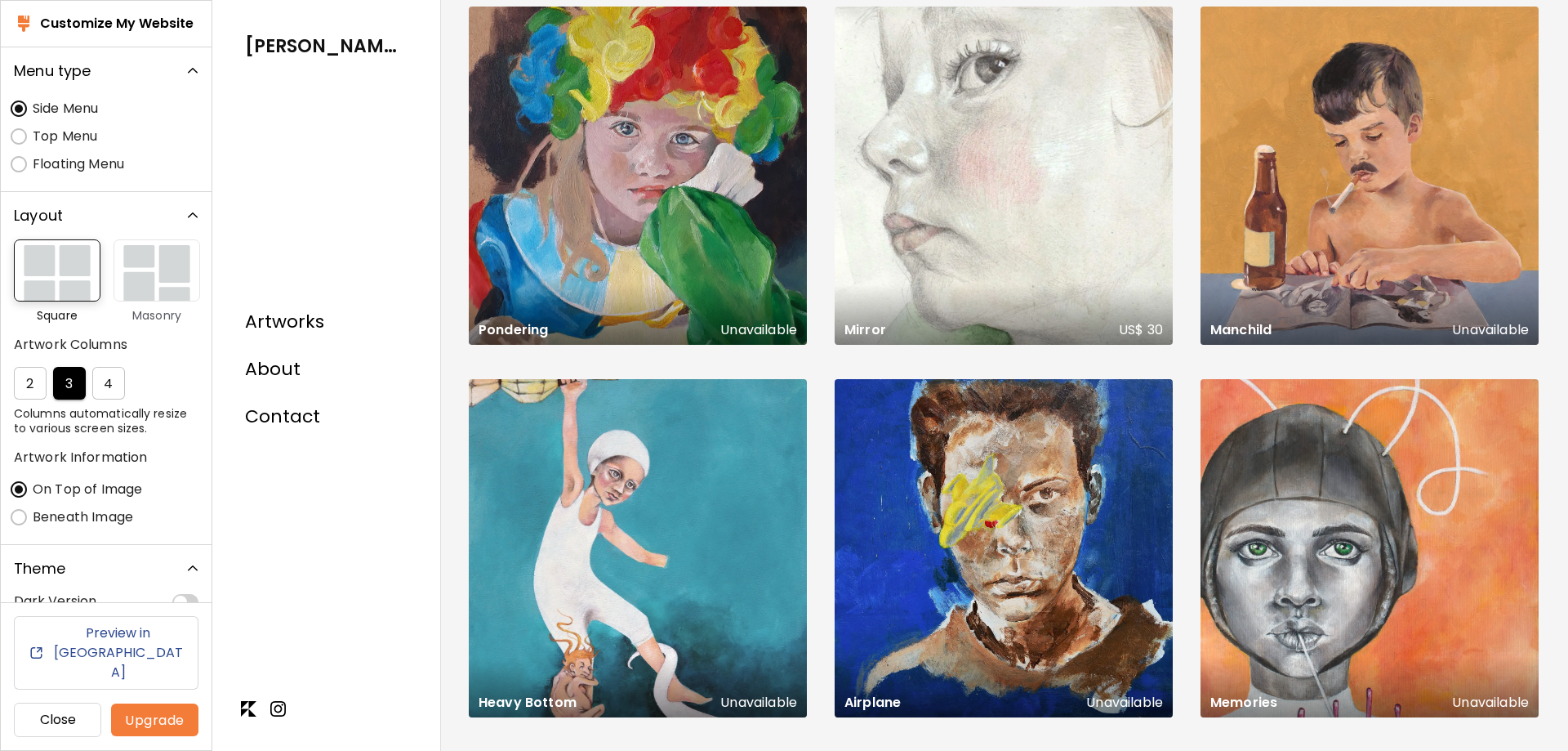
scroll to position [817, 0]
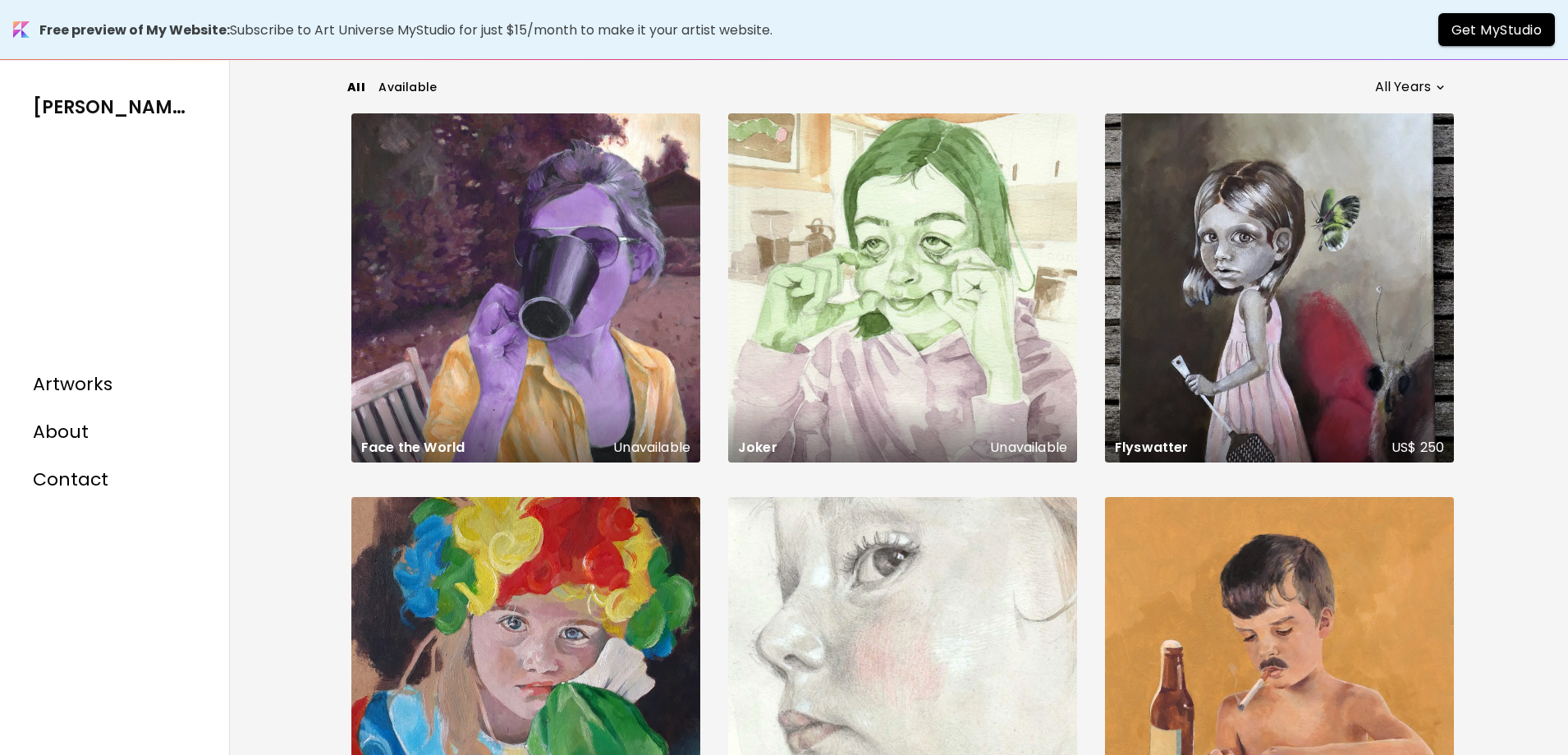
click at [1535, 125] on div "All Available All Years * Does not activate in AR Pondering Unavailable Paintin…" at bounding box center [900, 438] width 1339 height 755
click at [418, 75] on button "Available" at bounding box center [407, 87] width 59 height 33
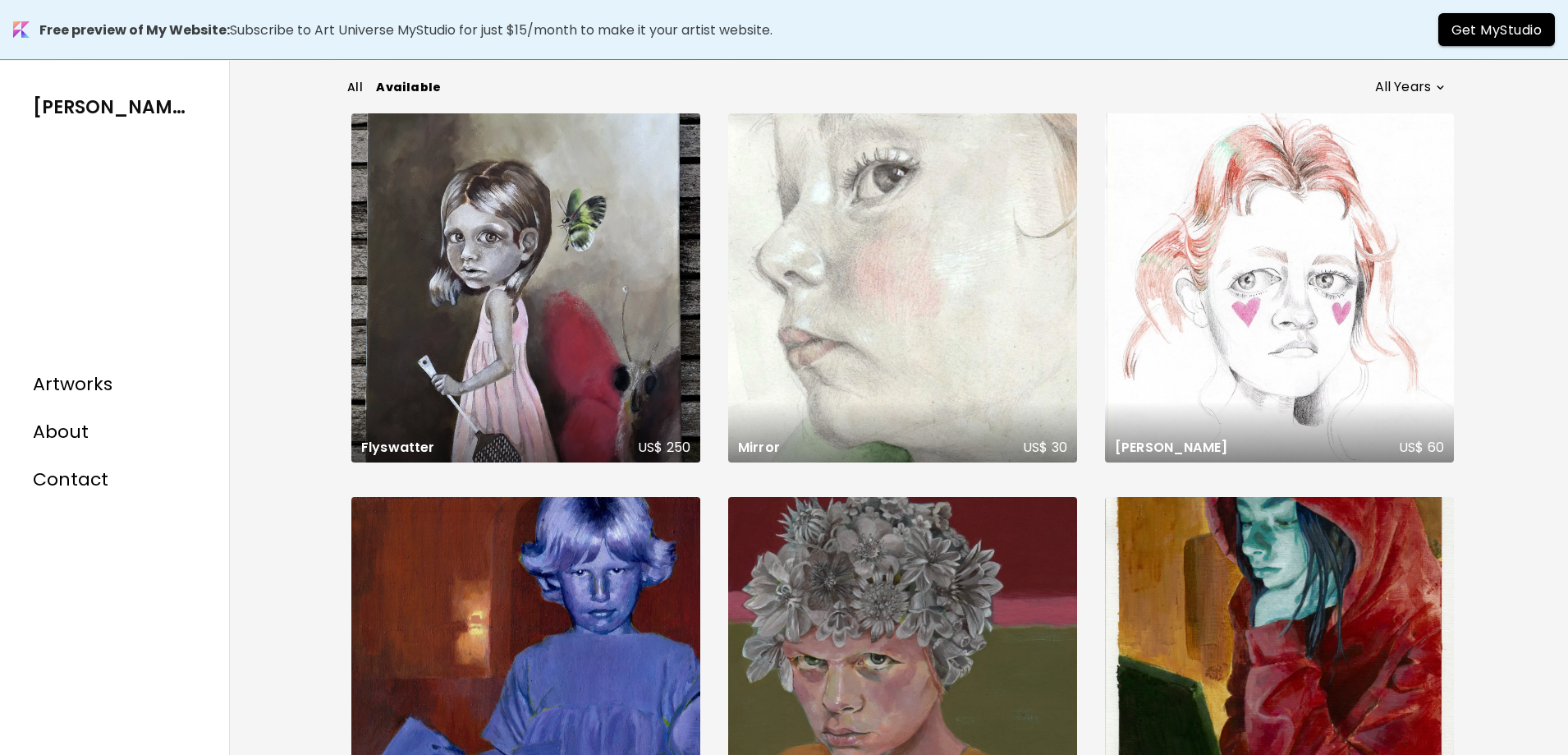
click at [295, 207] on div "All Available All Years * Does not activate in AR Flyswatter US$ 250 Painting |…" at bounding box center [900, 438] width 1339 height 755
